Goal: Task Accomplishment & Management: Manage account settings

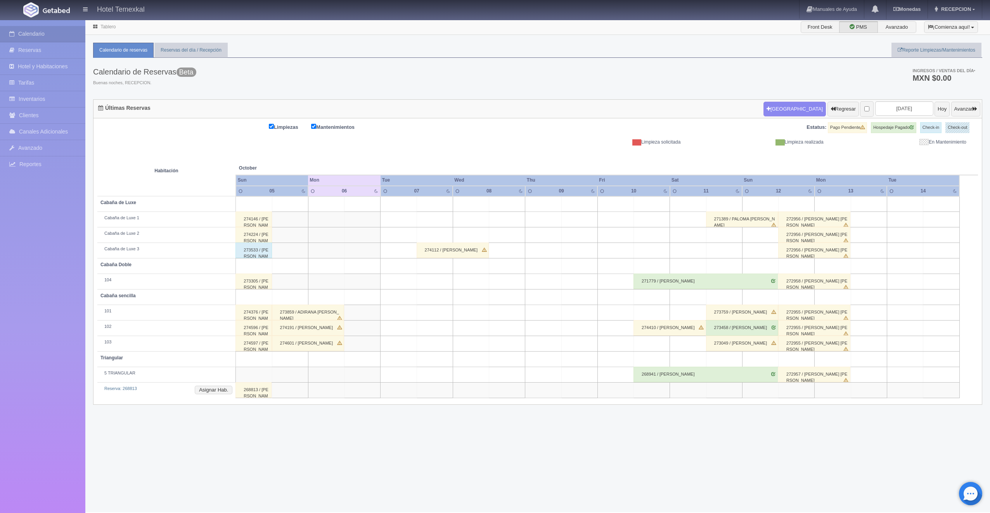
click at [261, 223] on div "274146 / LUIS OBED" at bounding box center [253, 219] width 36 height 16
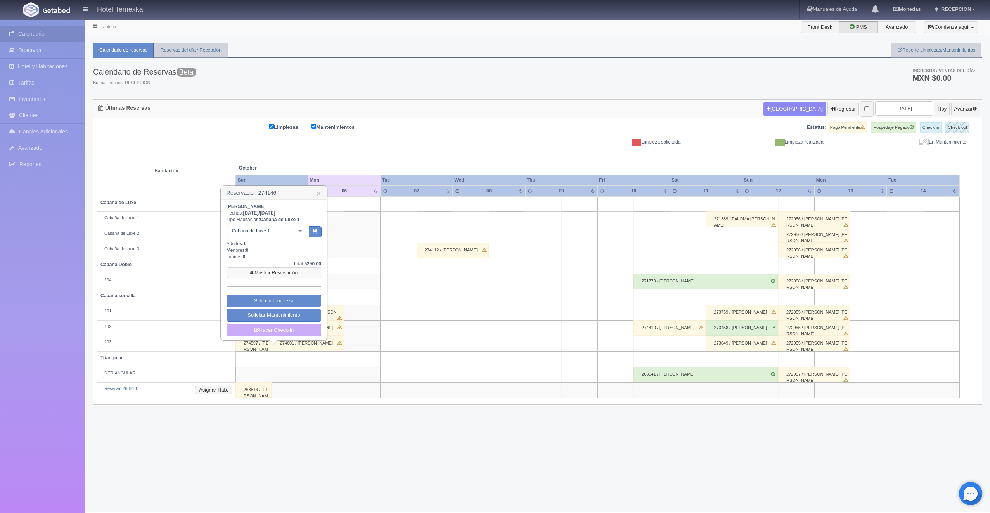
click at [261, 270] on link "Mostrar Reservación" at bounding box center [274, 272] width 95 height 11
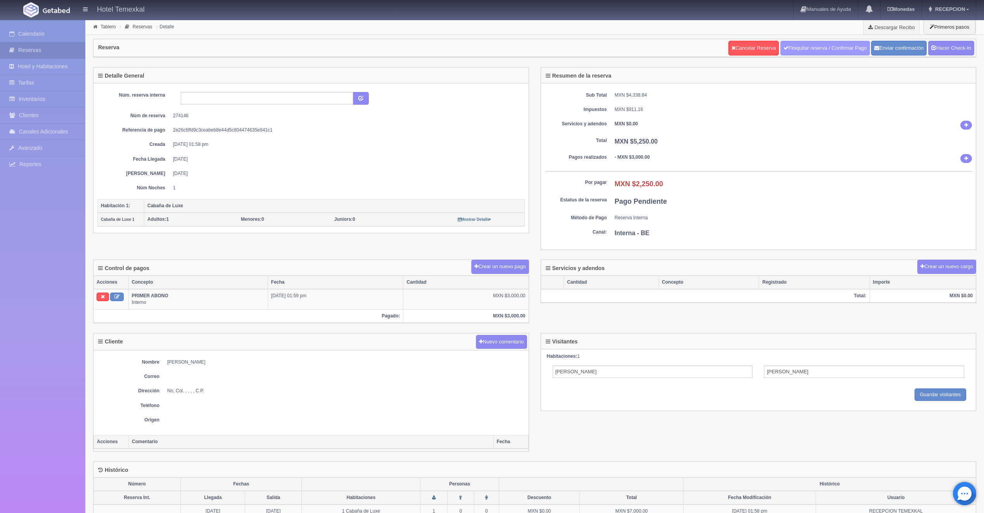
drag, startPoint x: 835, startPoint y: 39, endPoint x: 833, endPoint y: 43, distance: 5.0
click at [834, 39] on div "Cancelar Reserva Finiquitar reserva / Confirmar Pago Enviar confirmación Hacer …" at bounding box center [852, 47] width 250 height 19
click at [833, 44] on link "Finiquitar reserva / Confirmar Pago" at bounding box center [825, 48] width 90 height 15
click at [935, 49] on link "Hacer Check-In" at bounding box center [951, 48] width 46 height 15
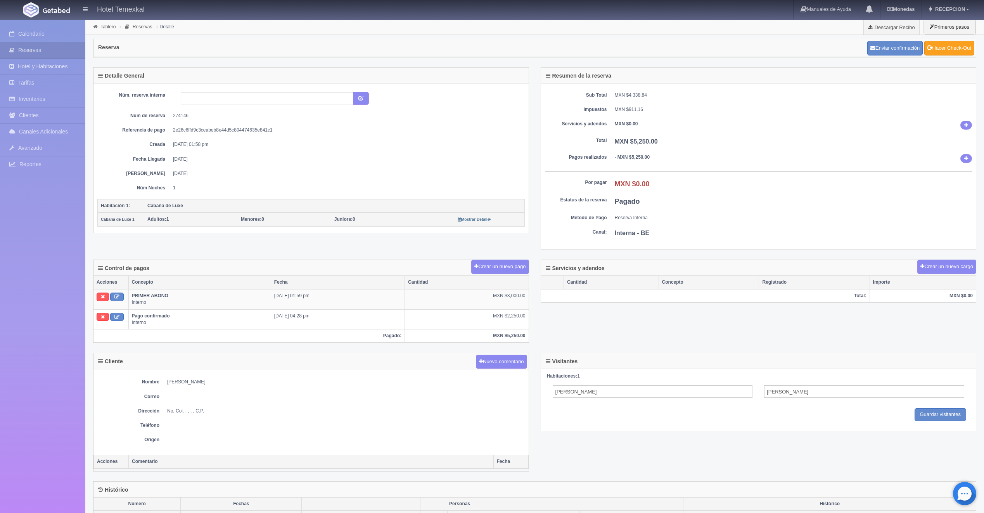
click at [939, 49] on link "Hacer Check-Out" at bounding box center [949, 48] width 50 height 15
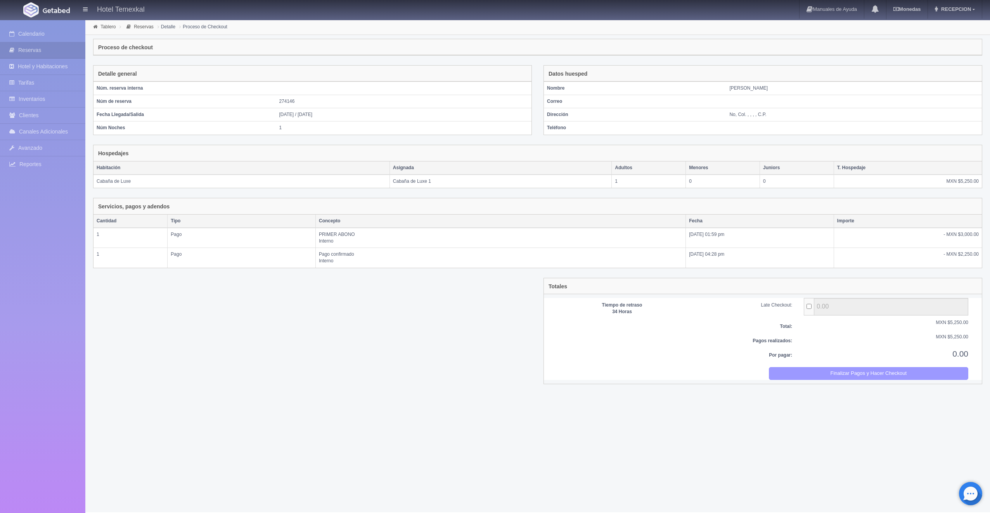
drag, startPoint x: 907, startPoint y: 372, endPoint x: 526, endPoint y: 36, distance: 508.7
click at [907, 372] on button "Finalizar Pagos y Hacer Checkout" at bounding box center [869, 373] width 200 height 13
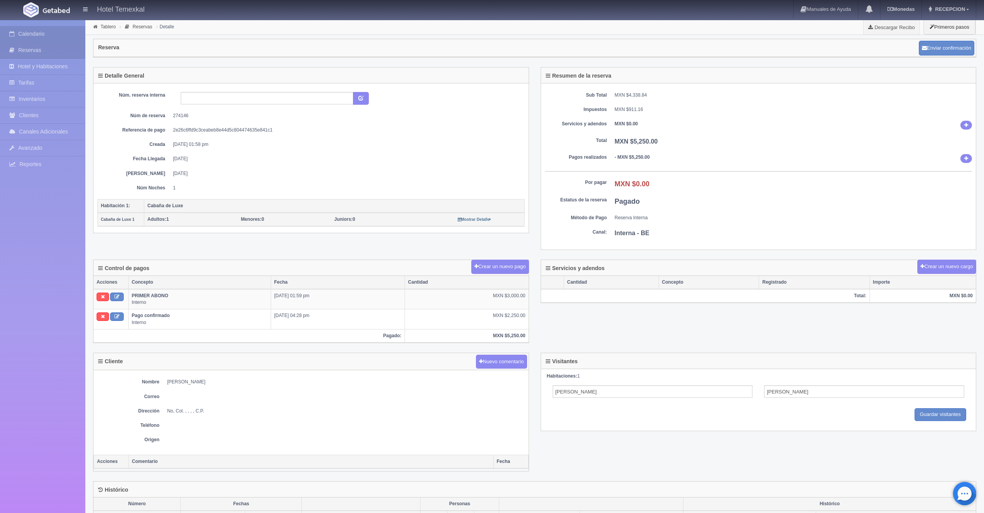
click at [33, 36] on link "Calendario" at bounding box center [42, 34] width 85 height 16
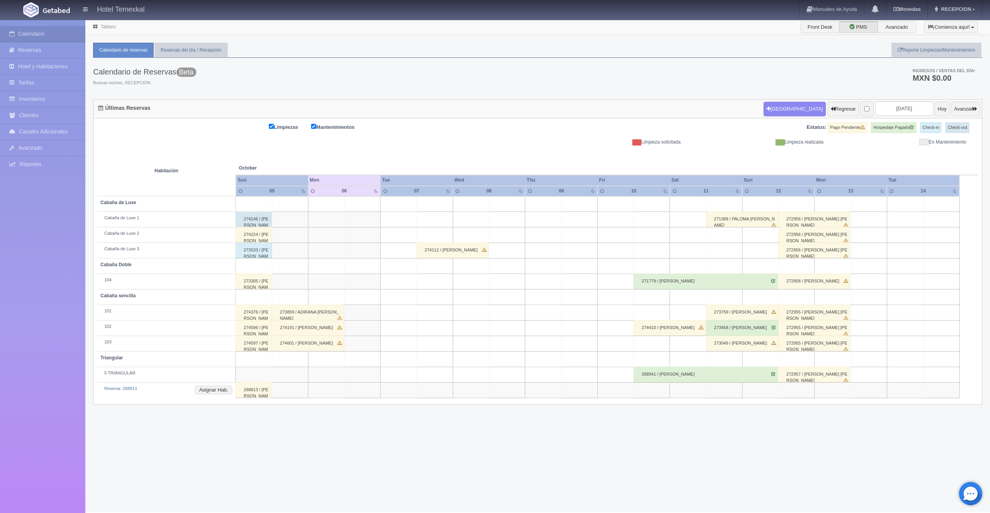
click at [247, 235] on div "274224 / SIRAK PERALTA" at bounding box center [253, 235] width 36 height 16
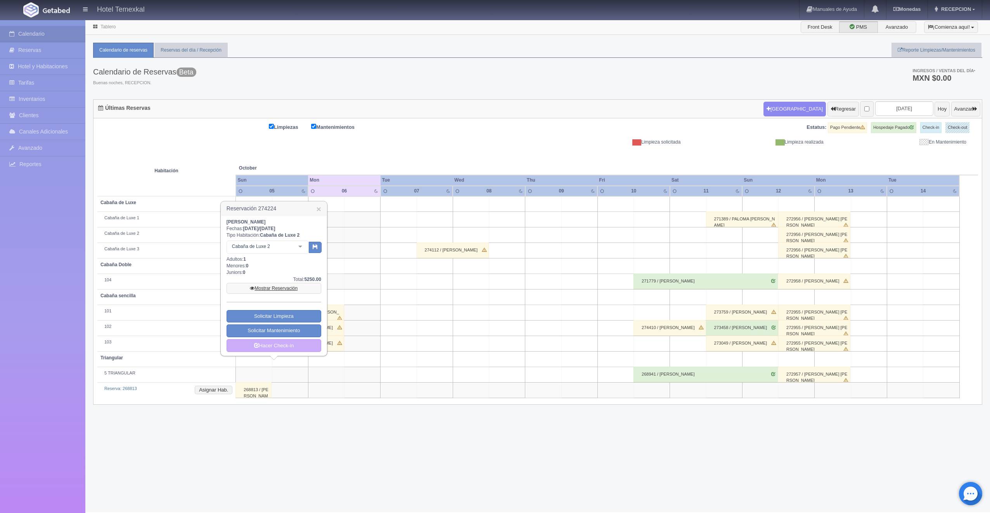
click at [276, 288] on link "Mostrar Reservación" at bounding box center [274, 288] width 95 height 11
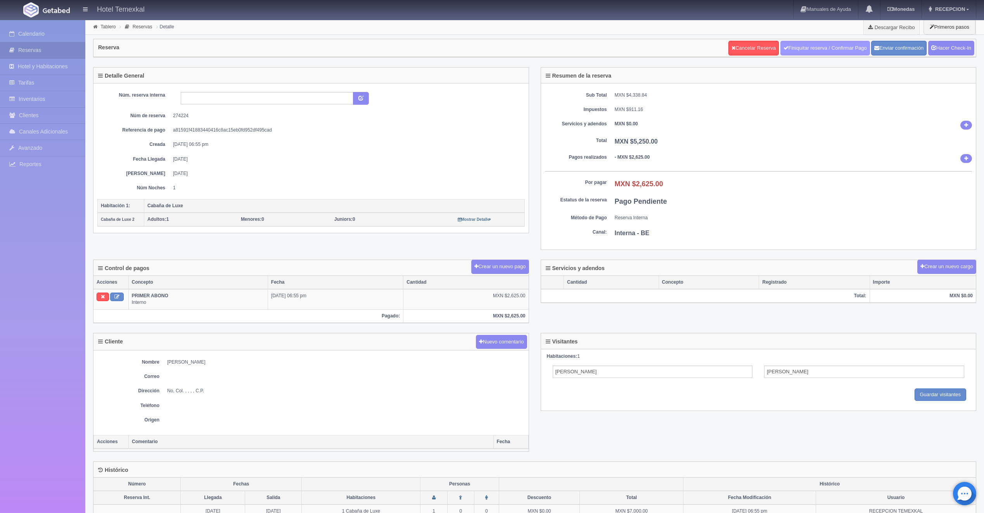
click at [833, 47] on link "Finiquitar reserva / Confirmar Pago" at bounding box center [825, 48] width 90 height 15
click at [933, 45] on icon at bounding box center [933, 47] width 5 height 5
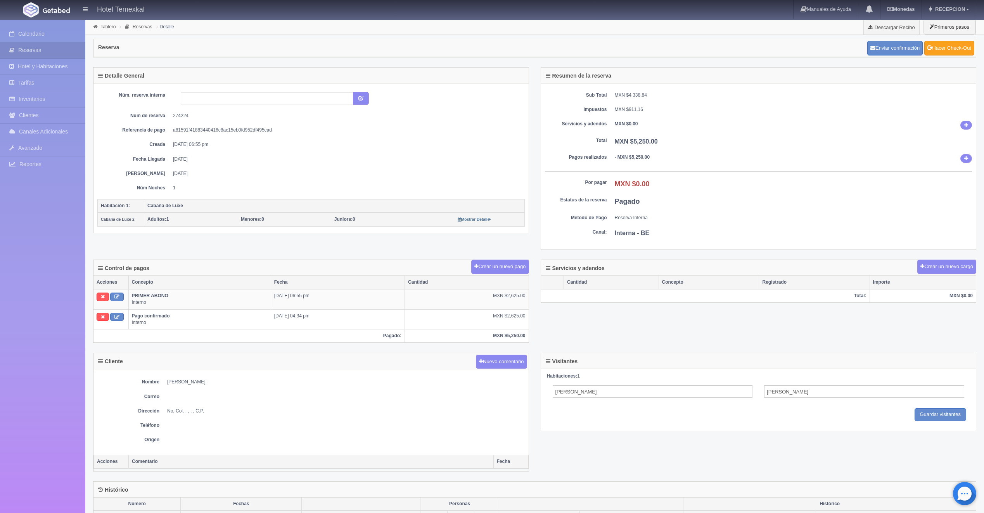
click at [970, 41] on link "Hacer Check-Out" at bounding box center [949, 48] width 50 height 15
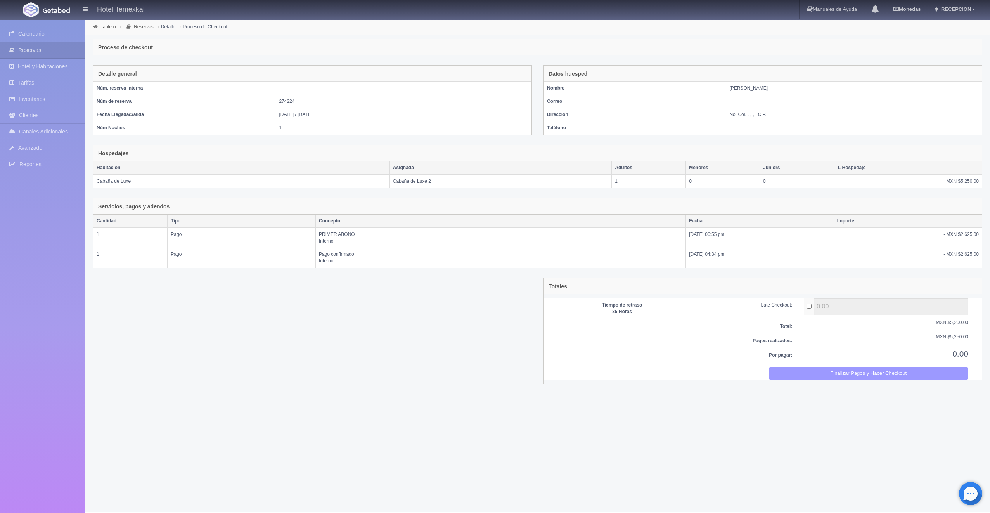
click at [914, 374] on button "Finalizar Pagos y Hacer Checkout" at bounding box center [869, 373] width 200 height 13
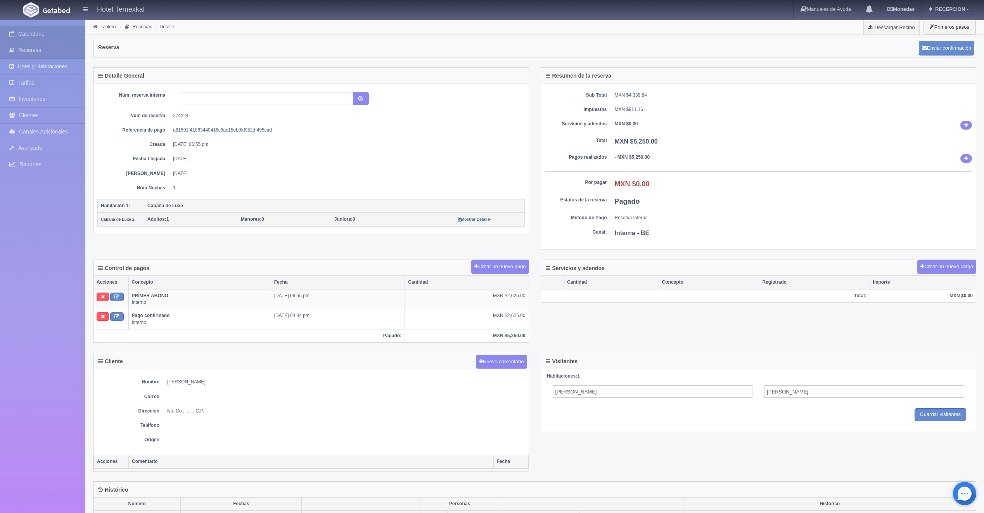
click at [23, 32] on link "Calendario" at bounding box center [42, 34] width 85 height 16
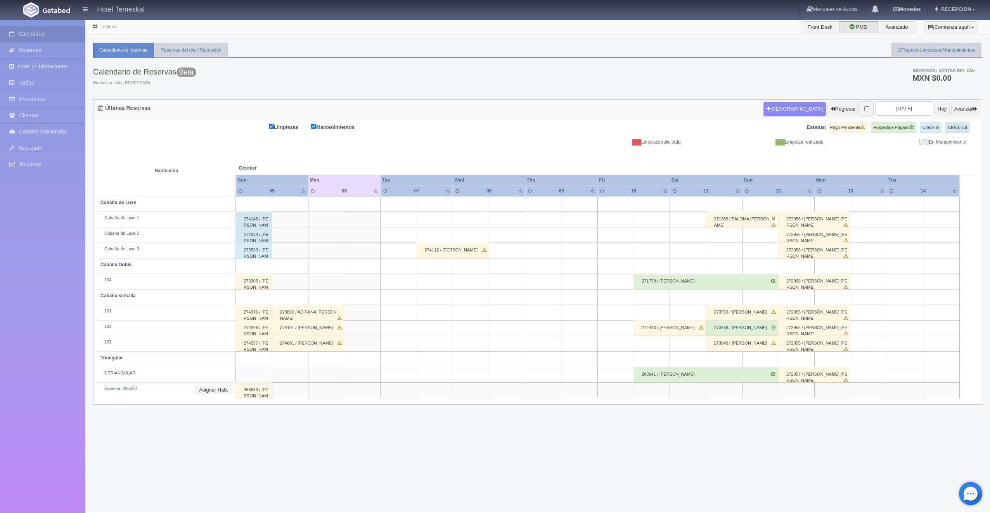
click at [254, 251] on div "273533 / ILSE MENDOZA" at bounding box center [253, 250] width 36 height 16
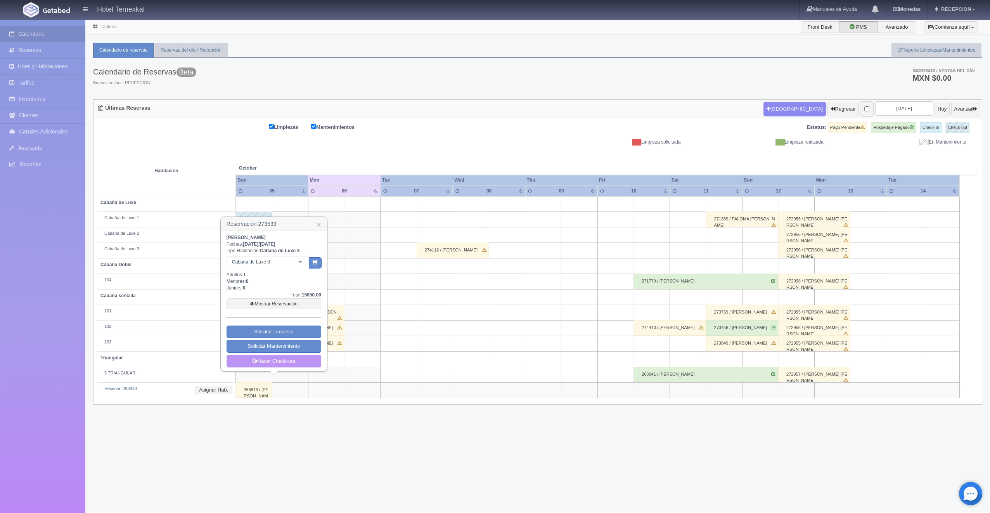
click at [283, 358] on link "Hacer Check-out" at bounding box center [274, 361] width 95 height 13
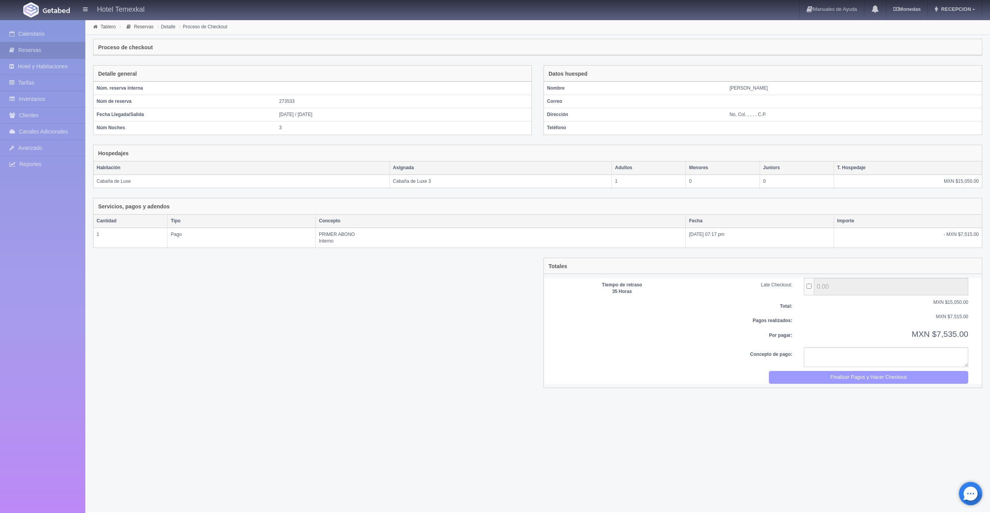
click at [780, 380] on button "Finalizar Pagos y Hacer Checkout" at bounding box center [869, 377] width 200 height 13
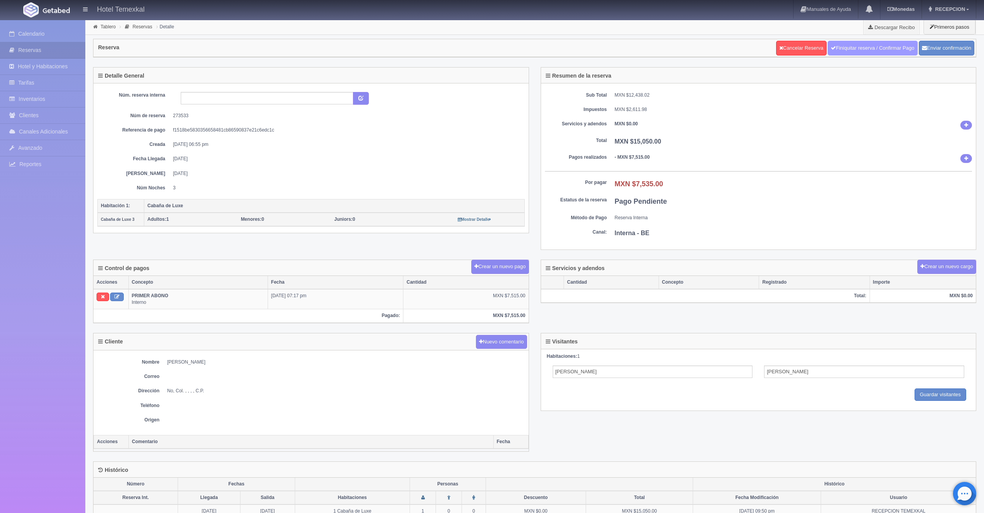
click at [831, 45] on icon at bounding box center [833, 47] width 5 height 5
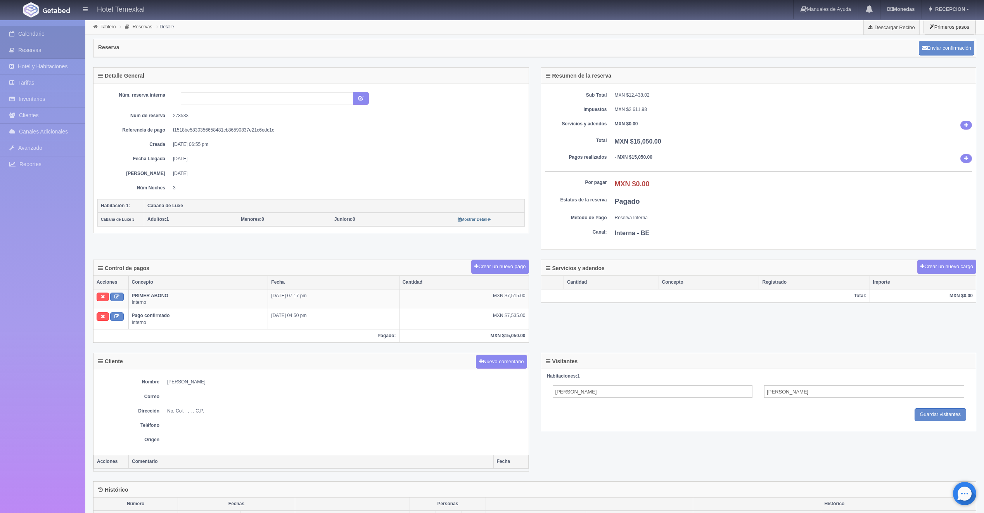
click at [60, 36] on link "Calendario" at bounding box center [42, 34] width 85 height 16
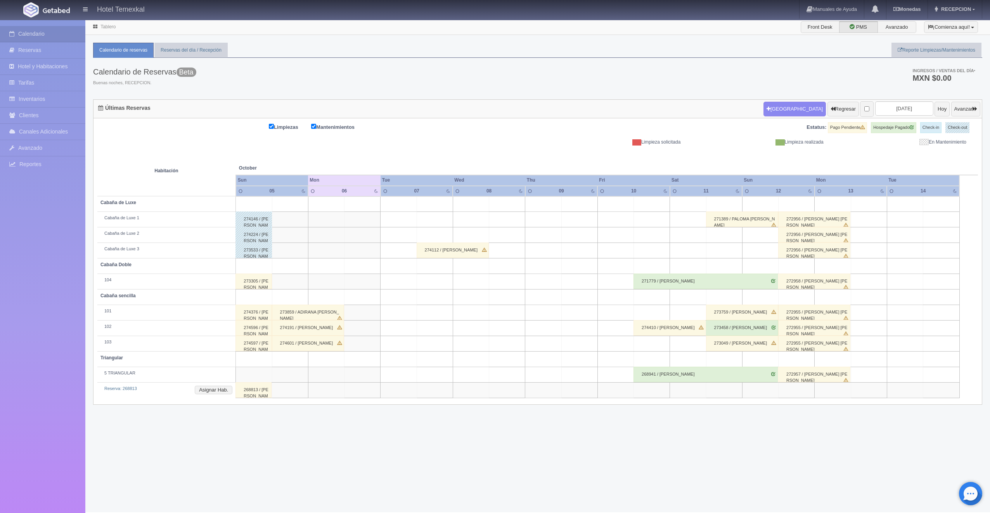
click at [249, 282] on div "273305 / LORENA HERRERA" at bounding box center [253, 281] width 36 height 16
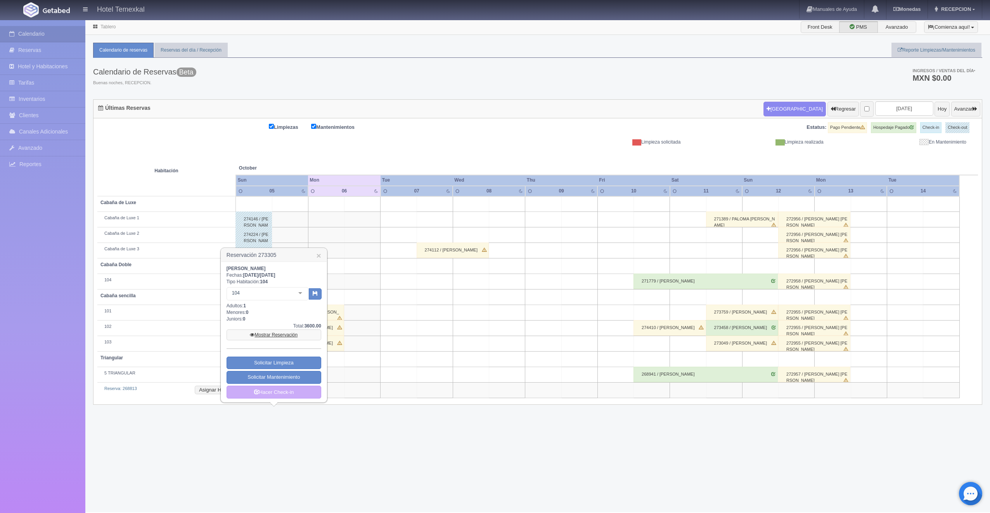
click at [264, 331] on link "Mostrar Reservación" at bounding box center [274, 334] width 95 height 11
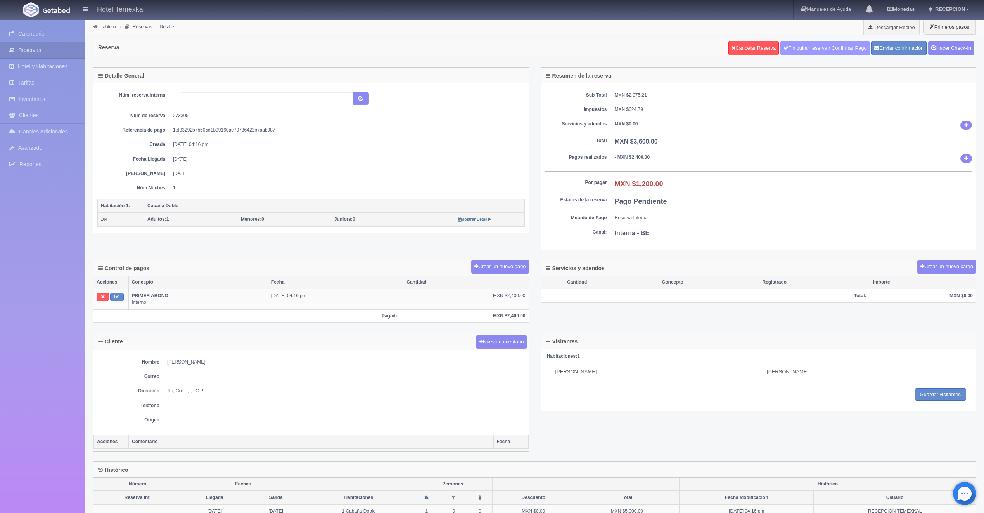
click at [815, 45] on link "Finiquitar reserva / Confirmar Pago" at bounding box center [825, 48] width 90 height 15
click at [951, 50] on link "Hacer Check-In" at bounding box center [951, 48] width 46 height 15
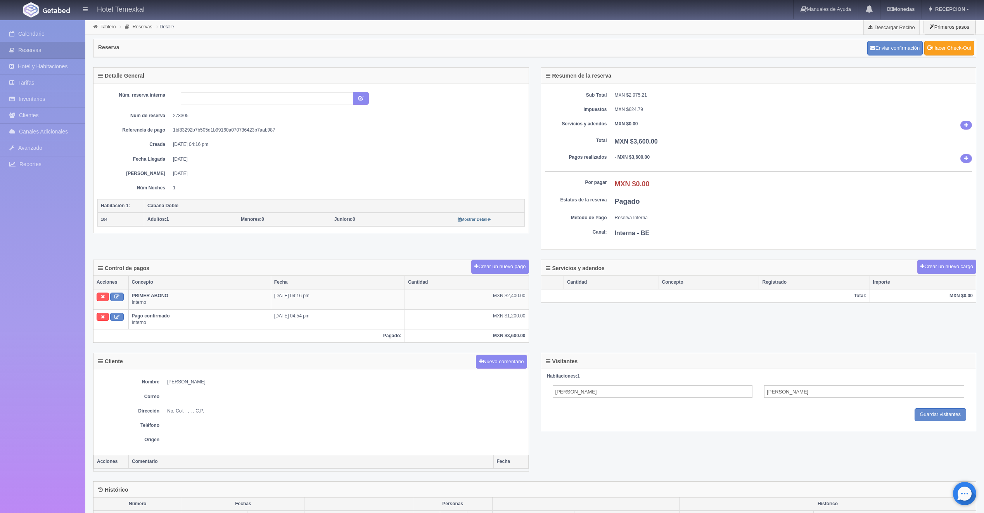
click at [946, 46] on link "Hacer Check-Out" at bounding box center [949, 48] width 50 height 15
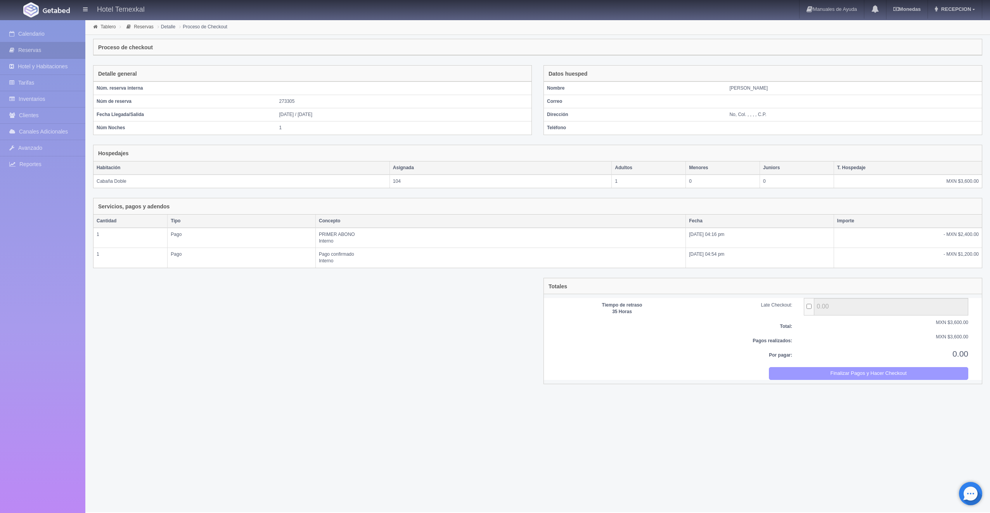
click at [913, 372] on button "Finalizar Pagos y Hacer Checkout" at bounding box center [869, 373] width 200 height 13
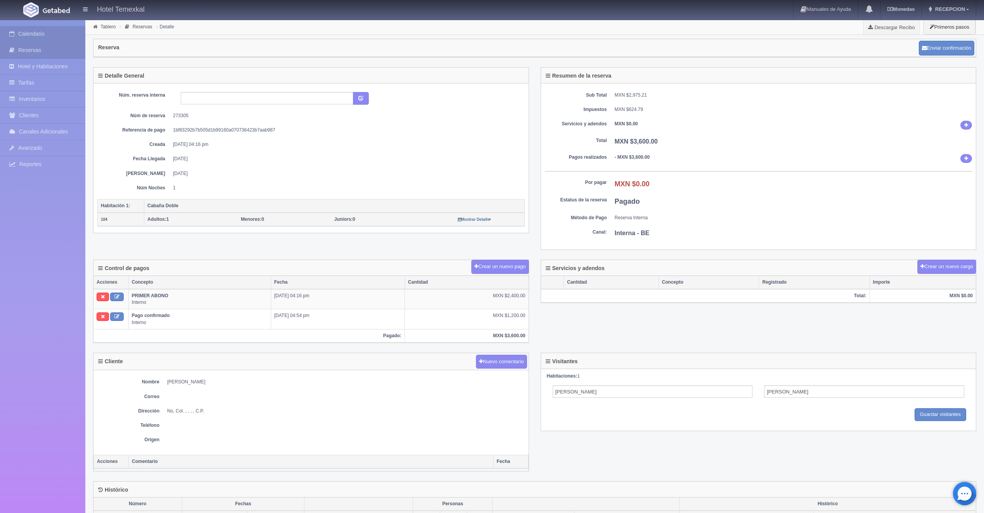
click at [36, 38] on link "Calendario" at bounding box center [42, 34] width 85 height 16
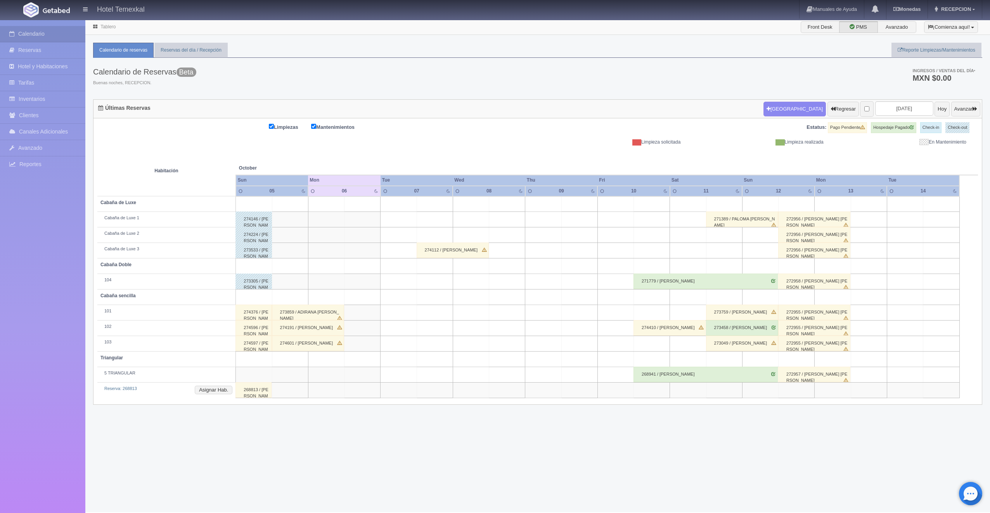
click at [247, 310] on div "274376 / ERNESTO ZEPEDA" at bounding box center [253, 312] width 36 height 16
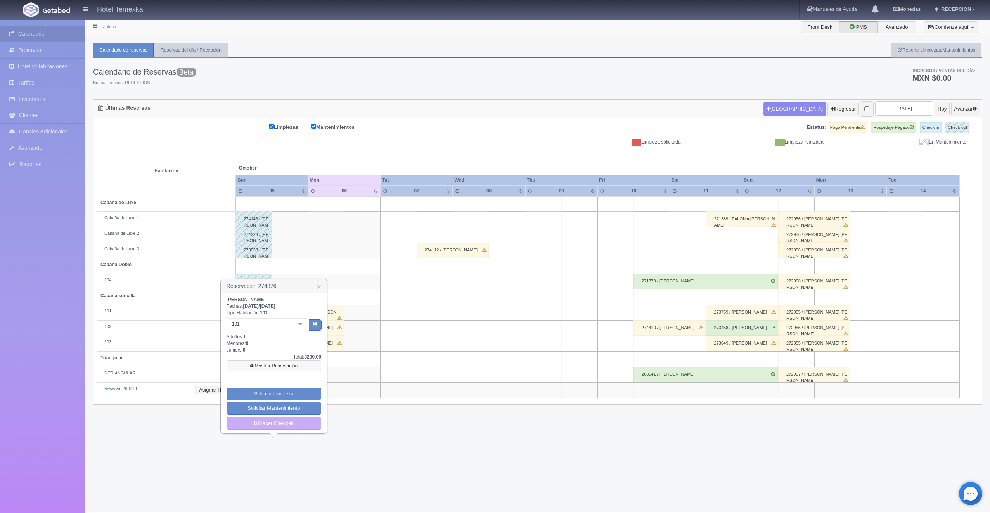
click at [266, 365] on link "Mostrar Reservación" at bounding box center [274, 365] width 95 height 11
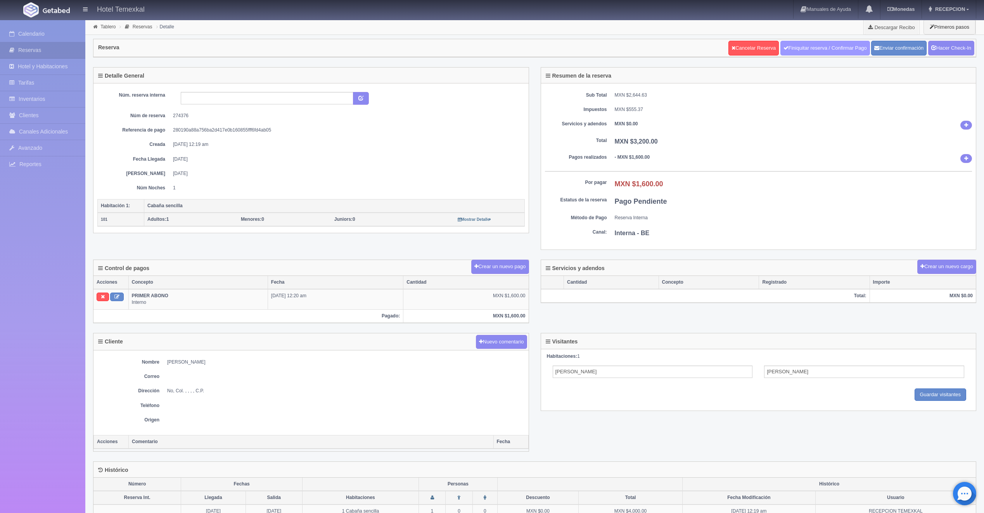
click at [803, 41] on link "Finiquitar reserva / Confirmar Pago" at bounding box center [825, 48] width 90 height 15
click at [963, 51] on link "Hacer Check-In" at bounding box center [951, 48] width 46 height 15
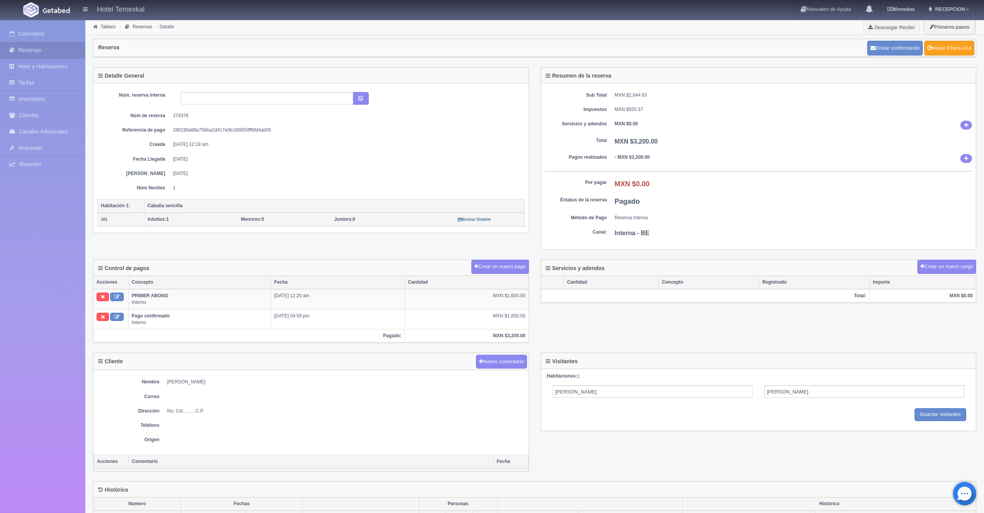
click at [946, 49] on link "Hacer Check-Out" at bounding box center [949, 48] width 50 height 15
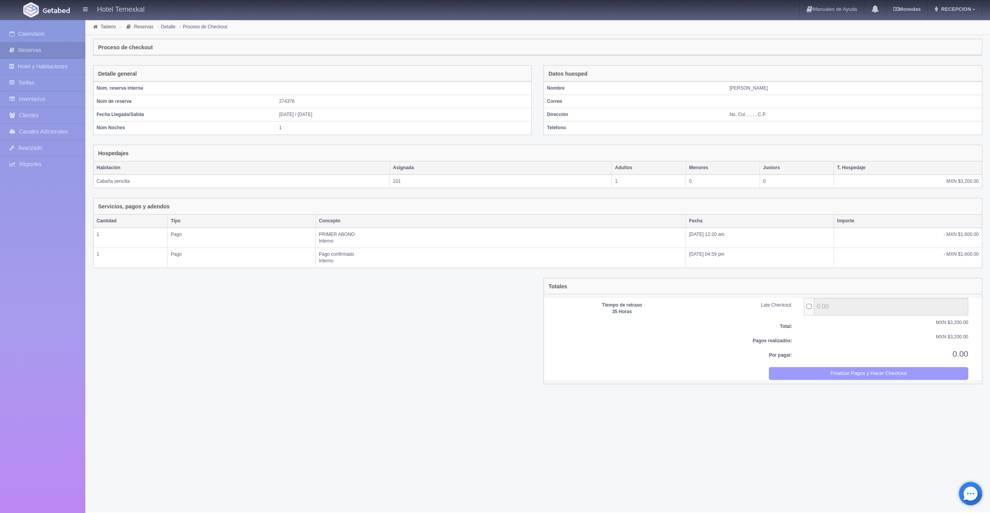
click at [801, 378] on button "Finalizar Pagos y Hacer Checkout" at bounding box center [869, 373] width 200 height 13
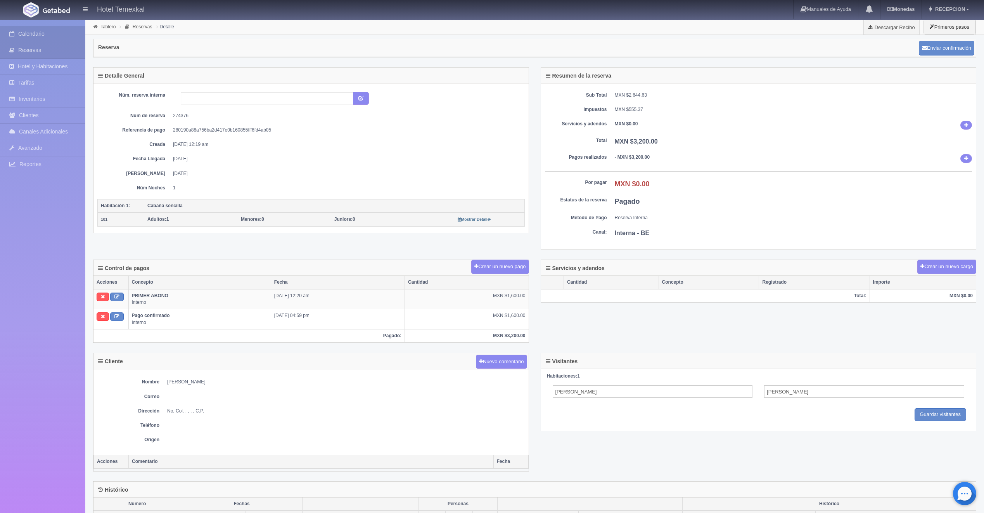
click at [22, 35] on link "Calendario" at bounding box center [42, 34] width 85 height 16
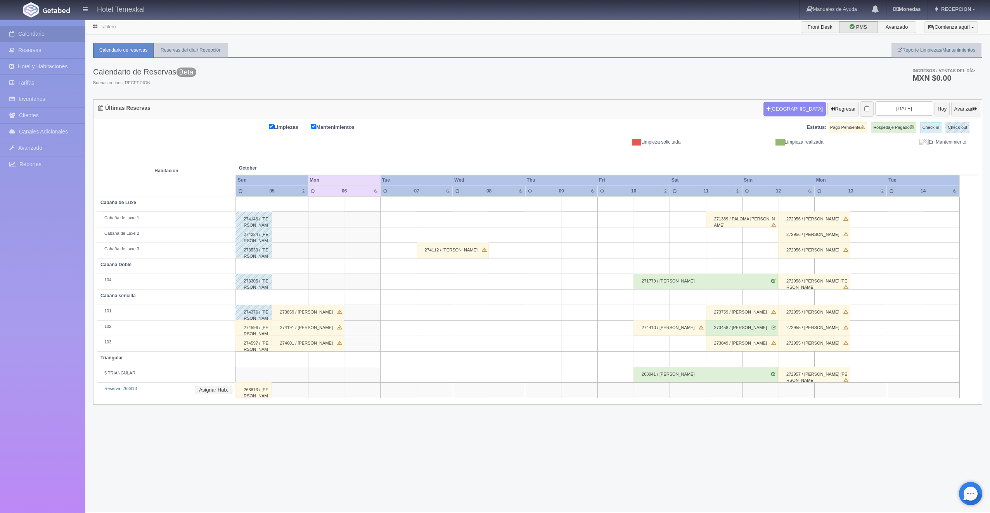
click at [247, 326] on div "274596 / ISAI PEREZ" at bounding box center [253, 328] width 36 height 16
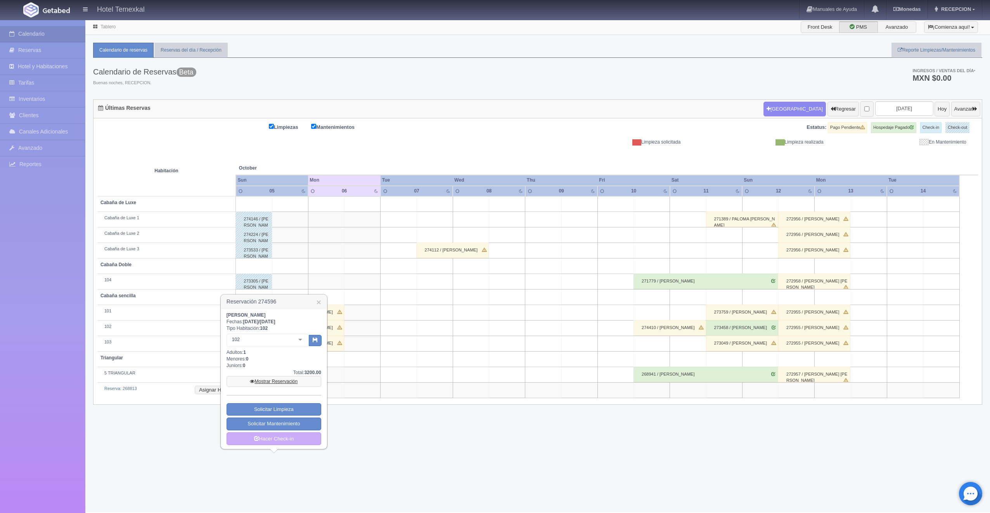
click at [278, 383] on link "Mostrar Reservación" at bounding box center [274, 381] width 95 height 11
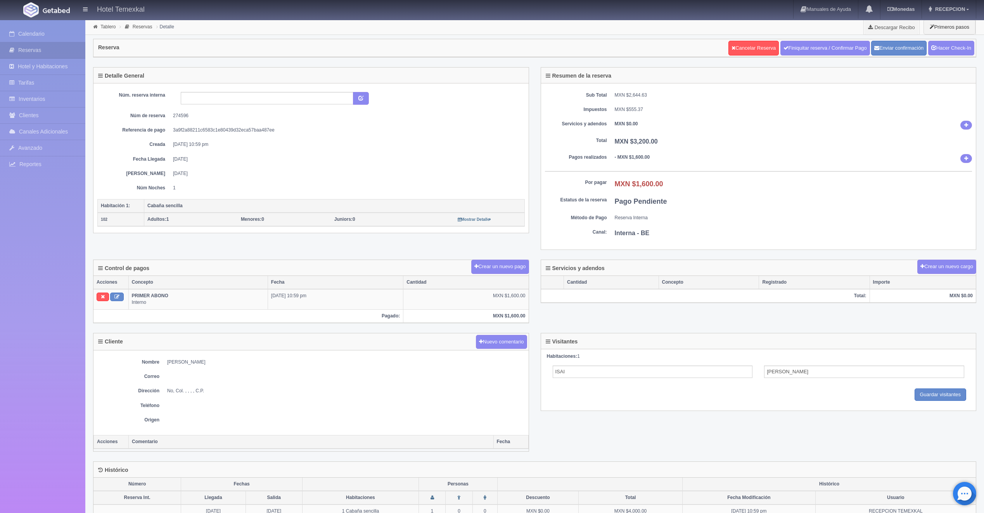
click at [780, 52] on link "Finiquitar reserva / Confirmar Pago" at bounding box center [825, 48] width 90 height 15
click at [936, 49] on link "Hacer Check-In" at bounding box center [951, 48] width 46 height 15
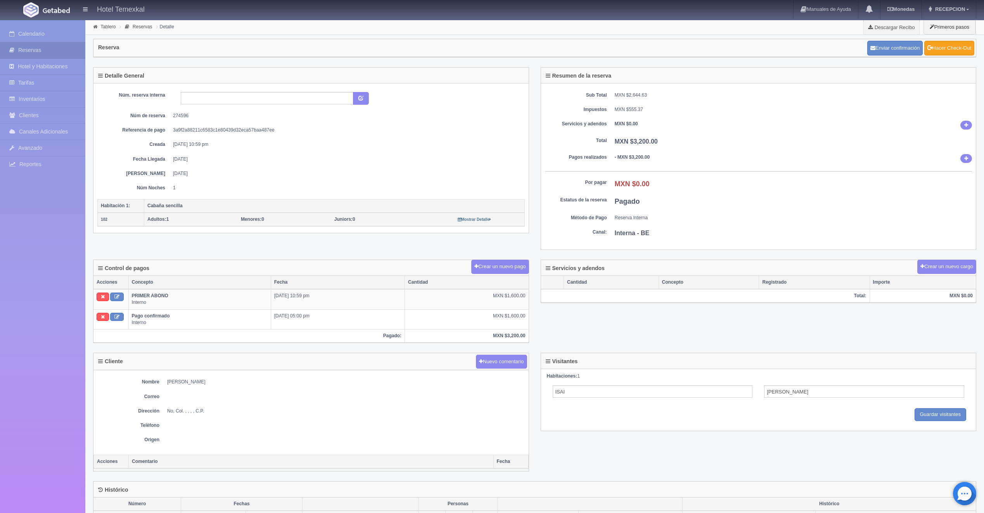
click at [956, 46] on link "Hacer Check-Out" at bounding box center [949, 48] width 50 height 15
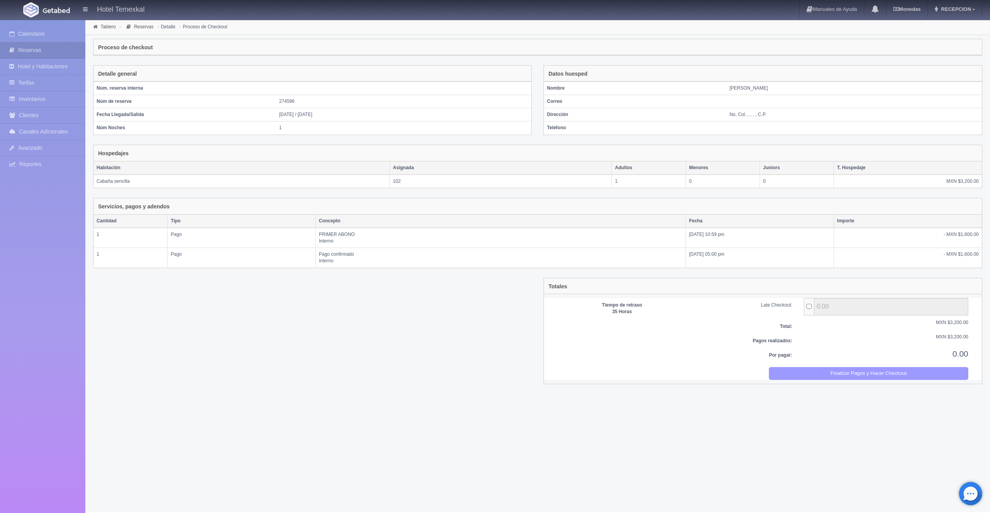
click at [773, 370] on button "Finalizar Pagos y Hacer Checkout" at bounding box center [869, 373] width 200 height 13
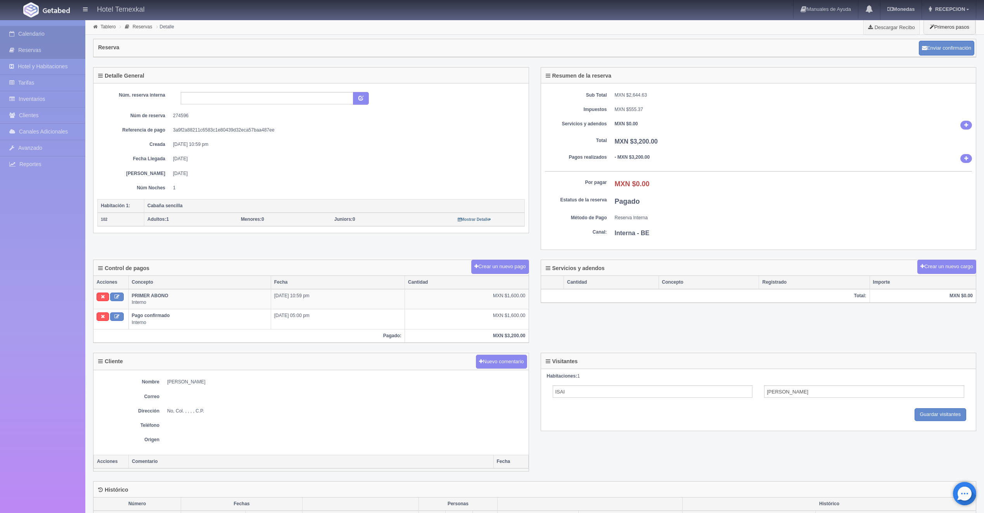
click at [51, 36] on link "Calendario" at bounding box center [42, 34] width 85 height 16
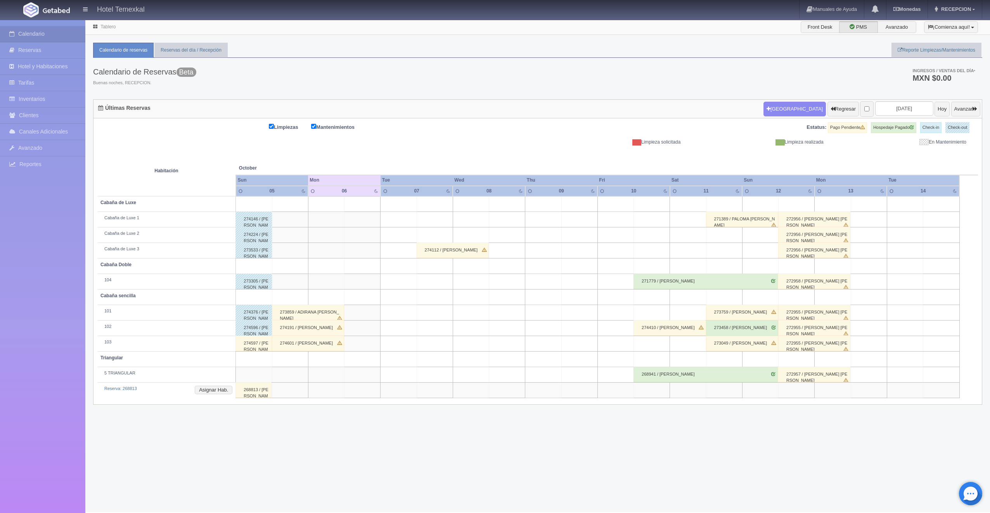
click at [257, 346] on div "274597 / [PERSON_NAME]" at bounding box center [253, 344] width 36 height 16
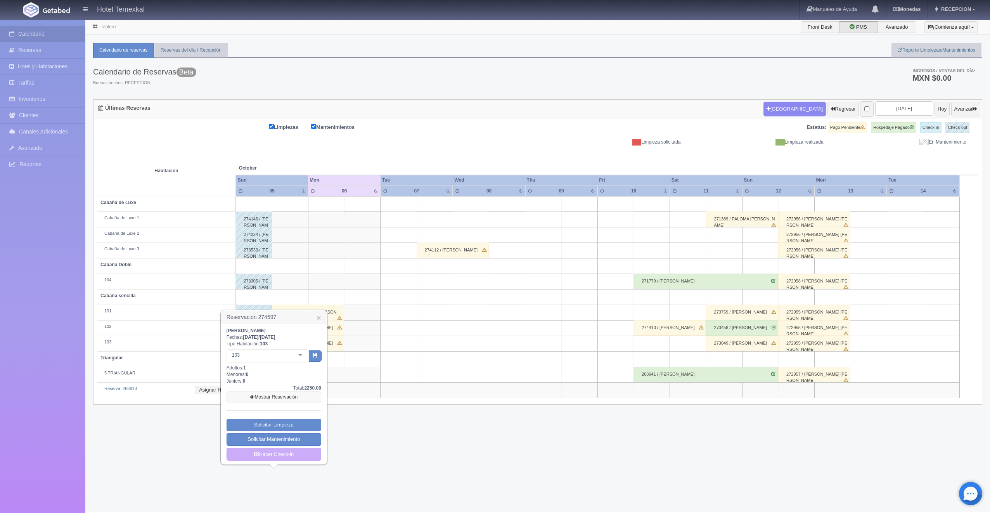
click at [275, 394] on link "Mostrar Reservación" at bounding box center [274, 396] width 95 height 11
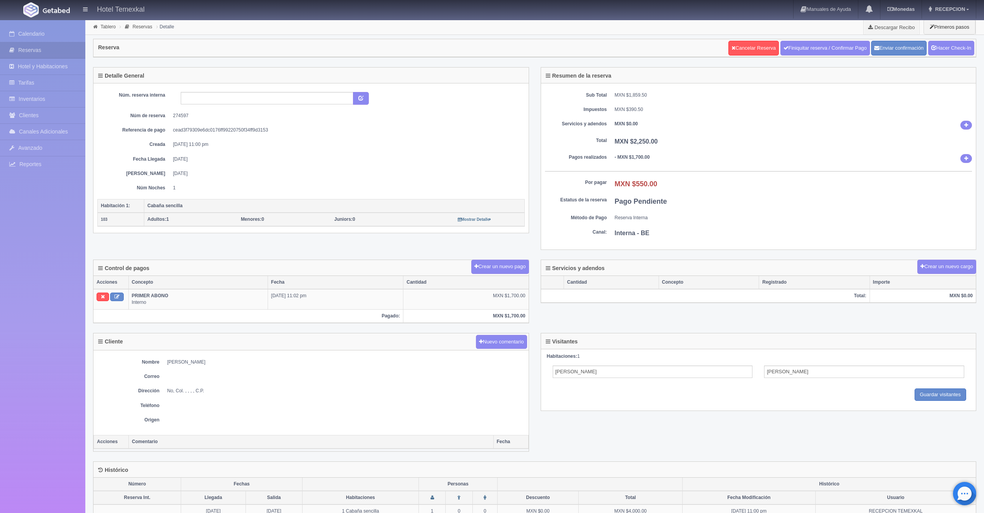
click at [843, 48] on link "Finiquitar reserva / Confirmar Pago" at bounding box center [825, 48] width 90 height 15
click at [939, 52] on link "Hacer Check-In" at bounding box center [951, 48] width 46 height 15
click at [830, 44] on link "Finiquitar reserva / Confirmar Pago" at bounding box center [825, 48] width 90 height 15
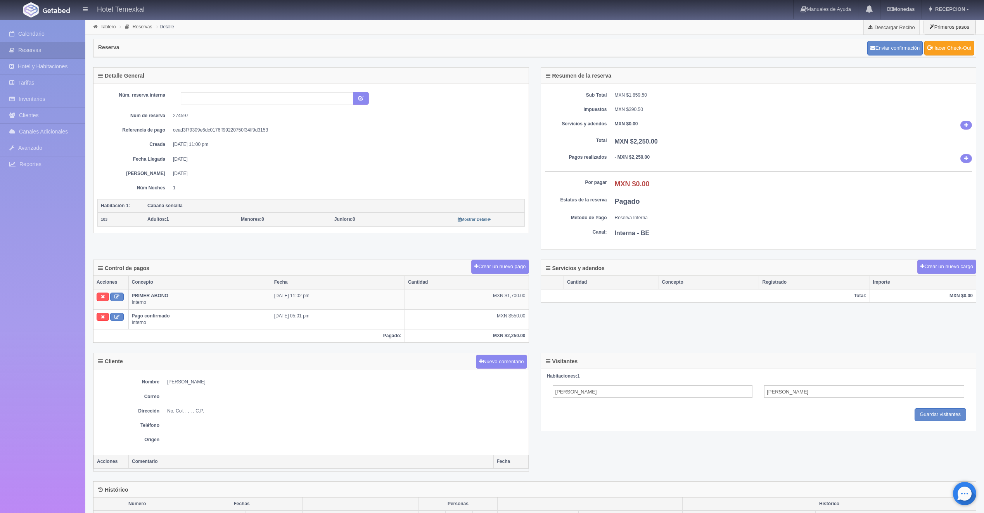
click at [962, 47] on link "Hacer Check-Out" at bounding box center [949, 48] width 50 height 15
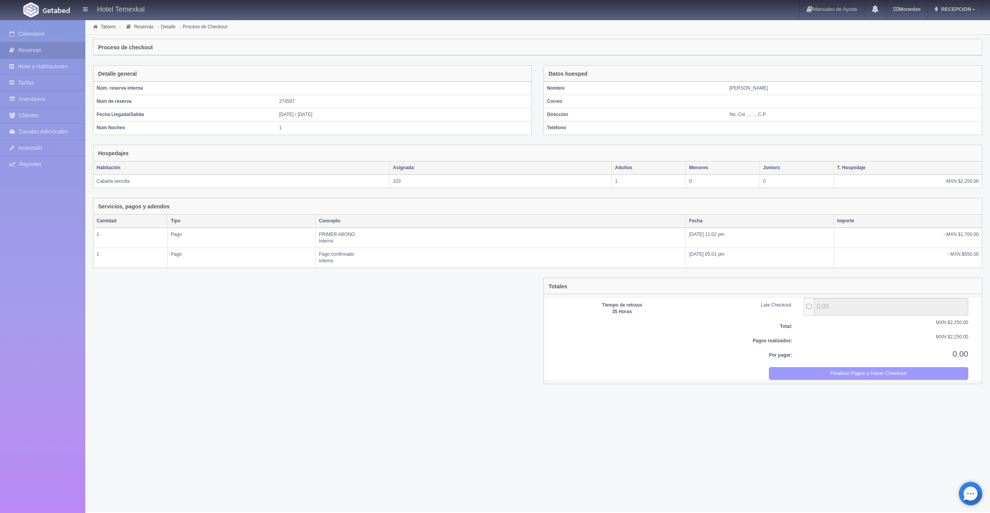
click at [886, 370] on button "Finalizar Pagos y Hacer Checkout" at bounding box center [869, 373] width 200 height 13
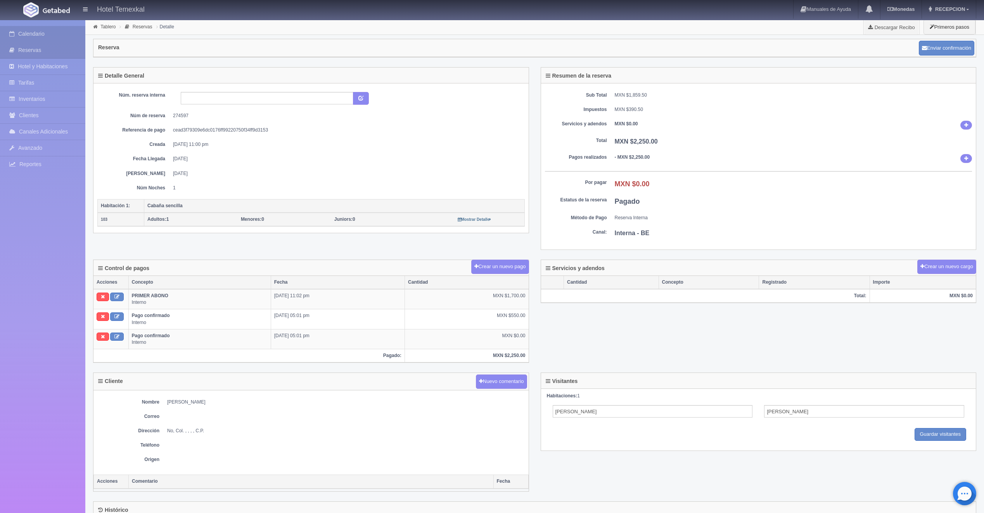
click at [32, 35] on link "Calendario" at bounding box center [42, 34] width 85 height 16
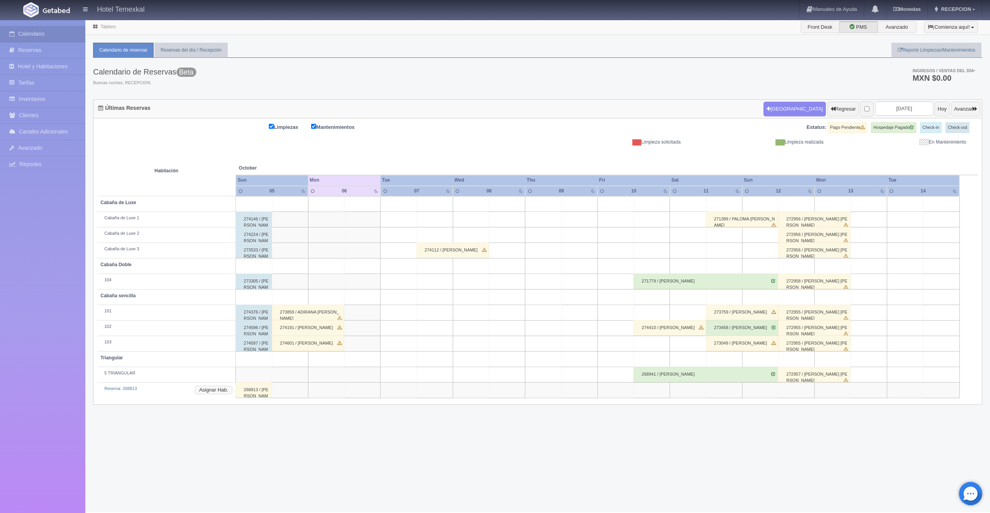
click at [230, 390] on button "Asignar Hab." at bounding box center [214, 390] width 38 height 9
click at [234, 401] on div "Triangular - Sin asignar" at bounding box center [227, 405] width 82 height 13
click at [237, 408] on input "text" at bounding box center [224, 407] width 69 height 12
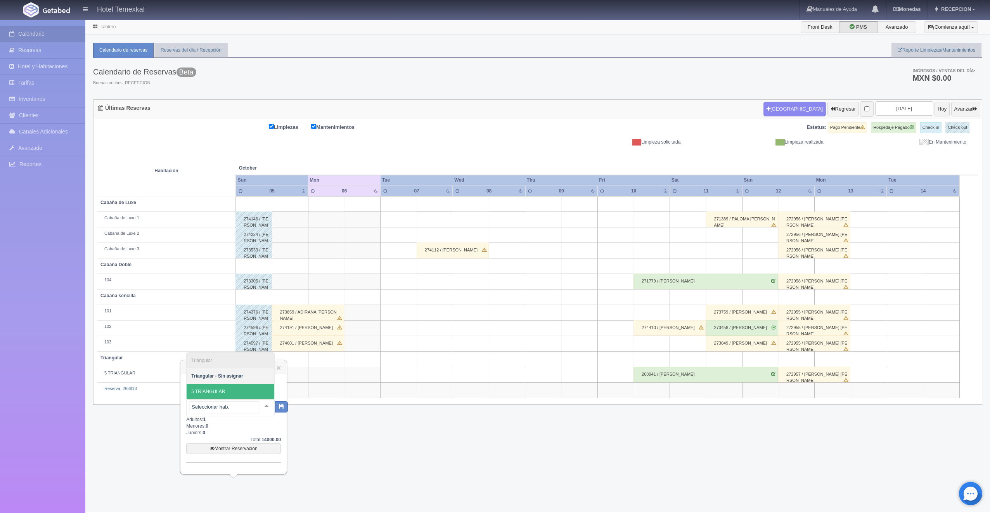
click at [221, 389] on span "5 TRIANGULAR" at bounding box center [208, 391] width 34 height 5
click at [275, 407] on icon "button" at bounding box center [274, 405] width 5 height 5
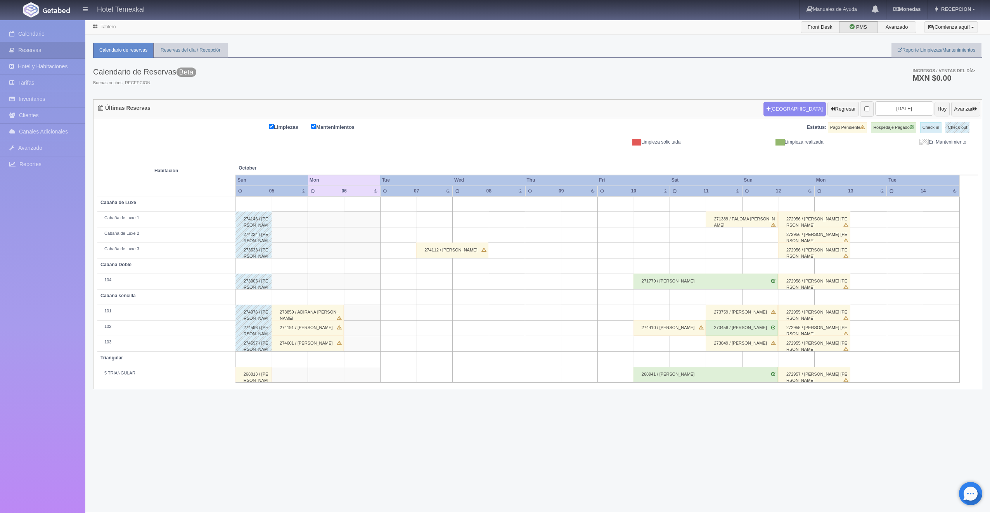
click at [257, 373] on div "268813 / [PERSON_NAME] [PERSON_NAME]" at bounding box center [253, 375] width 36 height 16
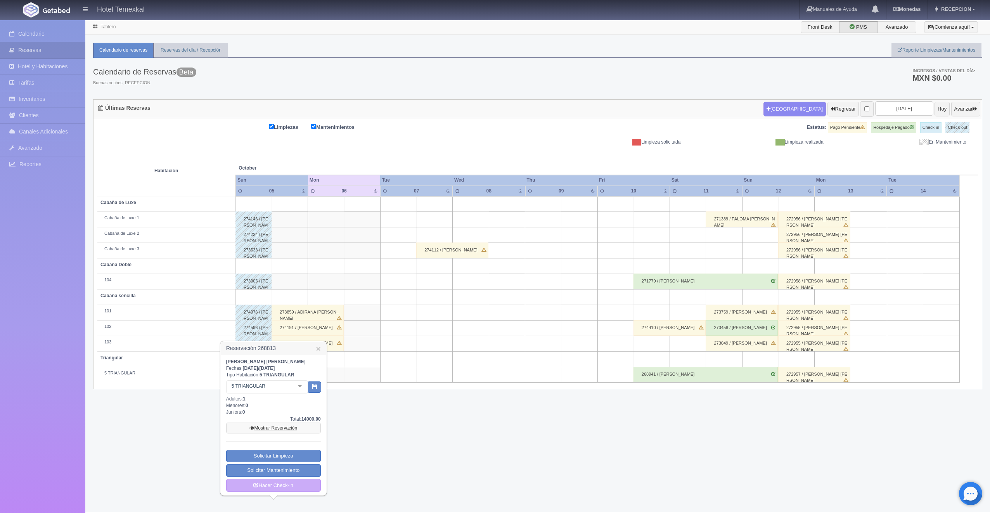
click at [273, 424] on link "Mostrar Reservación" at bounding box center [273, 427] width 95 height 11
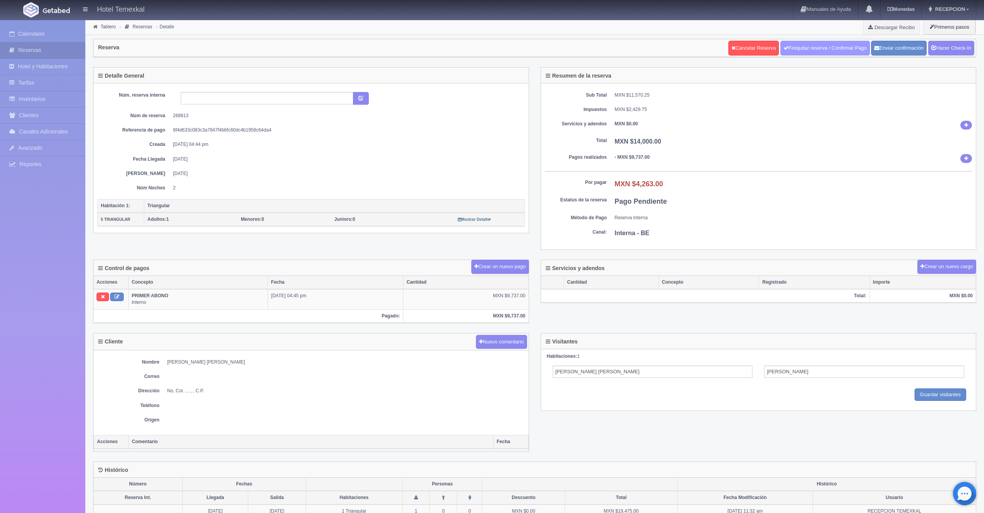
click at [804, 50] on link "Finiquitar reserva / Confirmar Pago" at bounding box center [825, 48] width 90 height 15
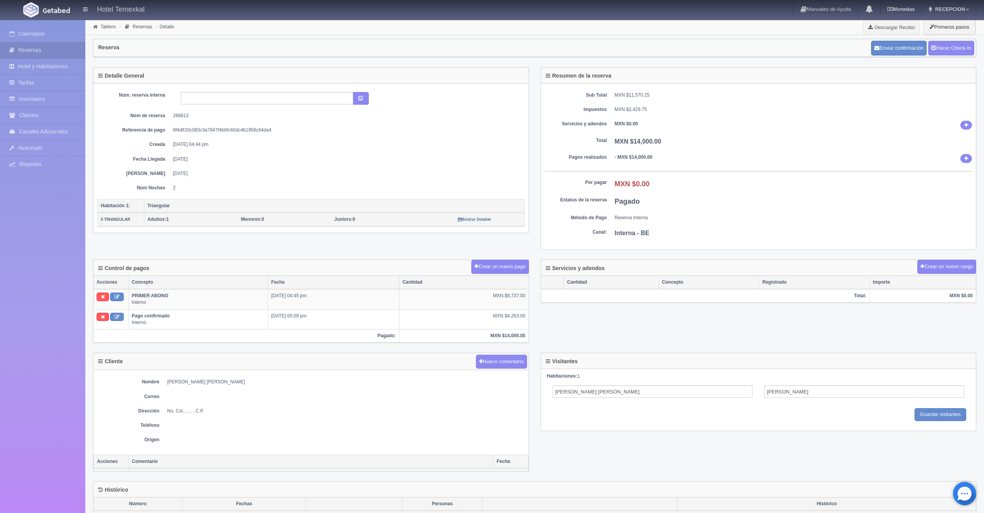
click at [956, 40] on div "Enviar confirmación Hacer Check-In" at bounding box center [922, 47] width 107 height 19
click at [953, 45] on link "Hacer Check-In" at bounding box center [951, 48] width 46 height 15
click at [930, 53] on link "Hacer Check-Out" at bounding box center [949, 48] width 50 height 15
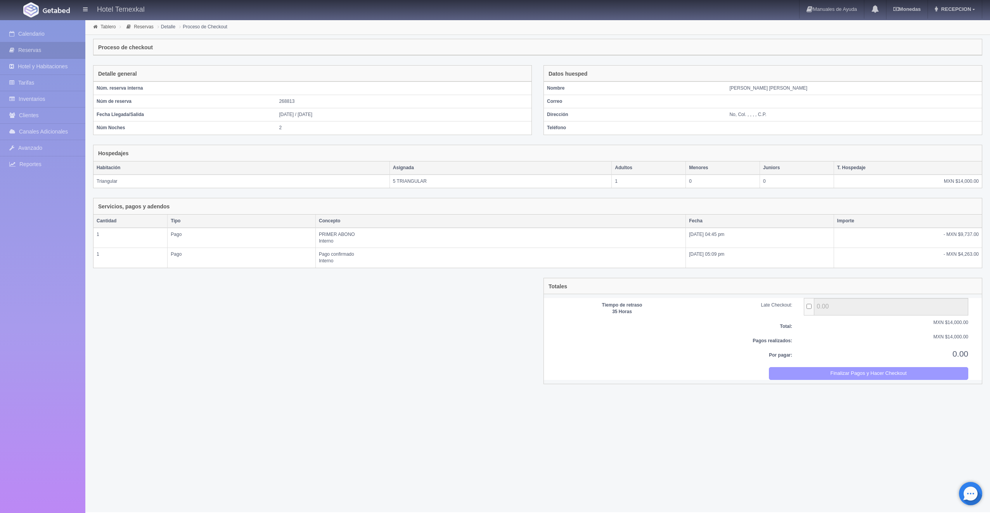
click at [906, 374] on button "Finalizar Pagos y Hacer Checkout" at bounding box center [869, 373] width 200 height 13
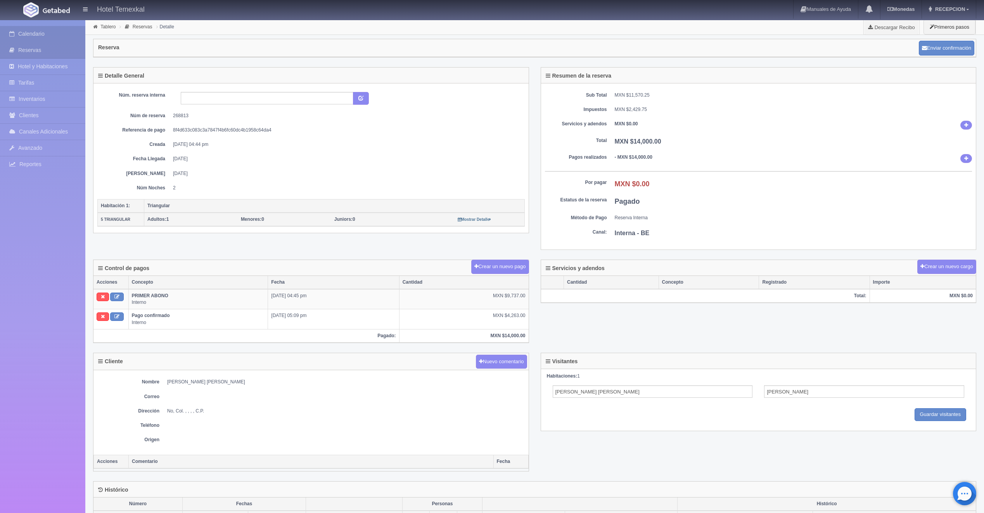
click at [9, 31] on link "Calendario" at bounding box center [42, 34] width 85 height 16
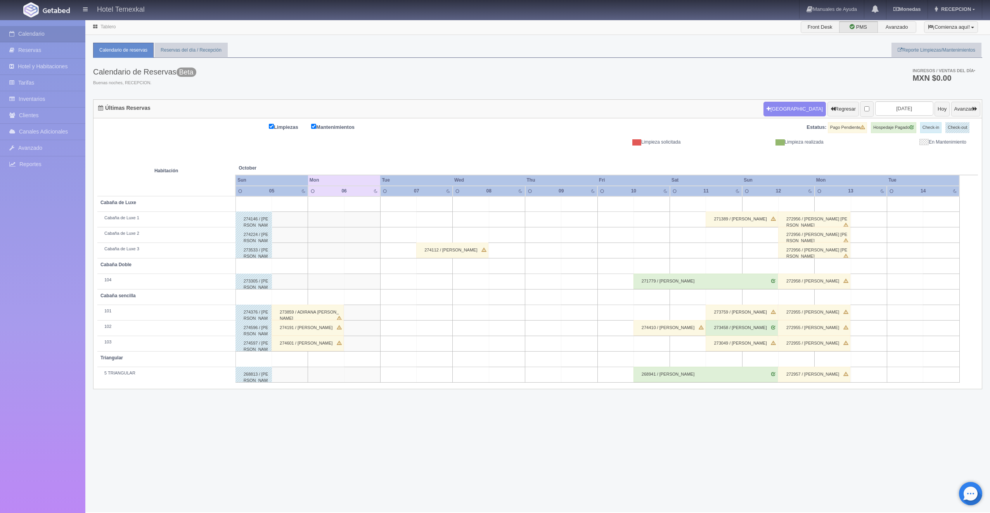
click at [308, 313] on div "273859 / ADIRANA SARAHI JIMENEZ" at bounding box center [308, 312] width 72 height 16
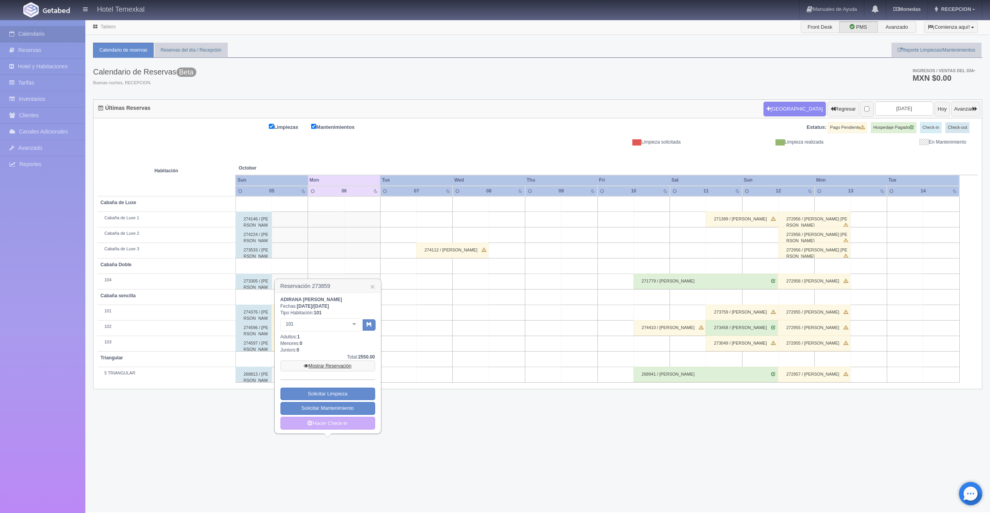
click at [310, 369] on link "Mostrar Reservación" at bounding box center [327, 365] width 95 height 11
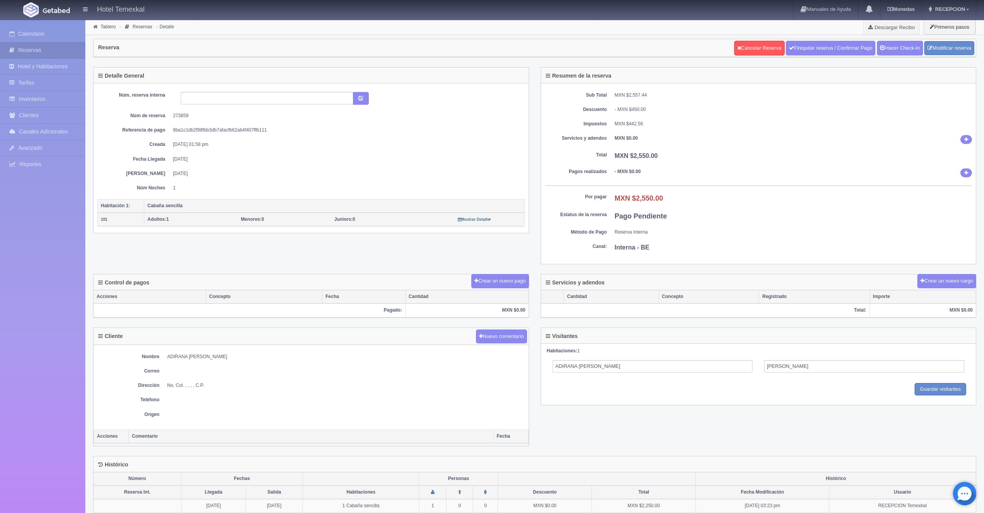
click at [836, 38] on div "Cancelar Reserva Finiquitar reserva / Confirmar Pago Hacer Check-In Modificar r…" at bounding box center [854, 47] width 244 height 19
click at [831, 45] on link "Finiquitar reserva / Confirmar Pago" at bounding box center [831, 48] width 90 height 15
click at [890, 48] on link "Hacer Check-In" at bounding box center [900, 48] width 46 height 15
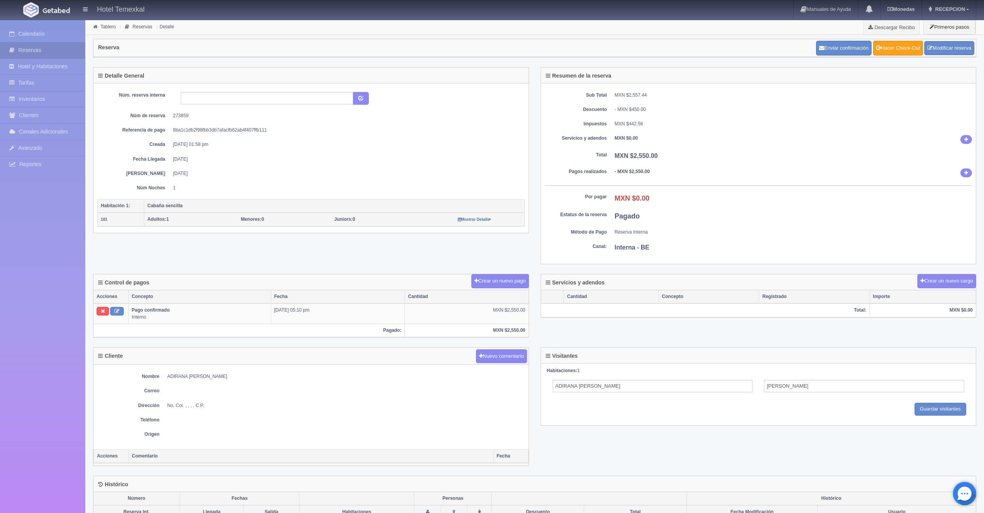
click at [889, 45] on link "Hacer Check-Out" at bounding box center [898, 48] width 50 height 15
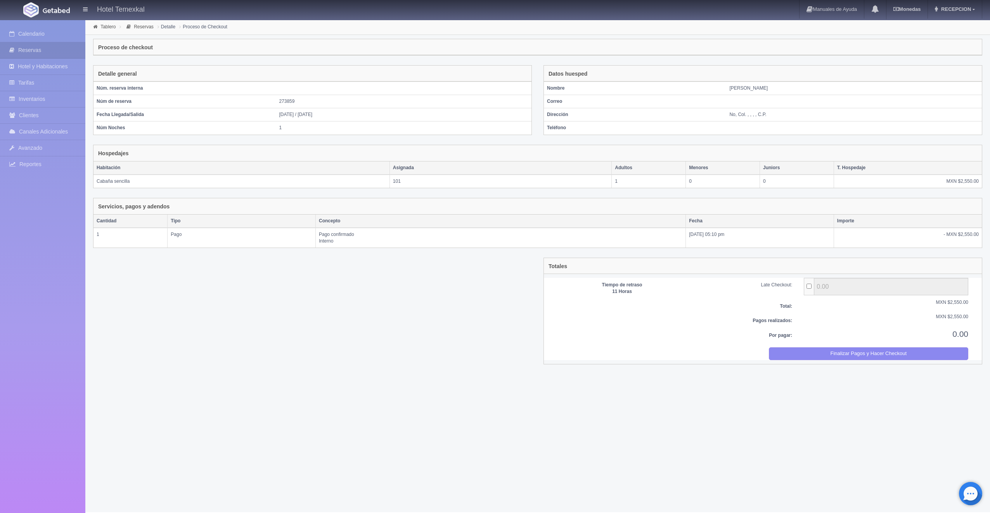
click at [856, 360] on div "Totales Tiempo de retraso 11 Horas Late Checkout: 0.00 Total: MXN $2,550.00 Pag…" at bounding box center [762, 311] width 439 height 106
drag, startPoint x: 817, startPoint y: 335, endPoint x: 813, endPoint y: 335, distance: 4.7
click at [817, 335] on div "0.00" at bounding box center [886, 333] width 176 height 11
click at [807, 350] on button "Finalizar Pagos y Hacer Checkout" at bounding box center [869, 353] width 200 height 13
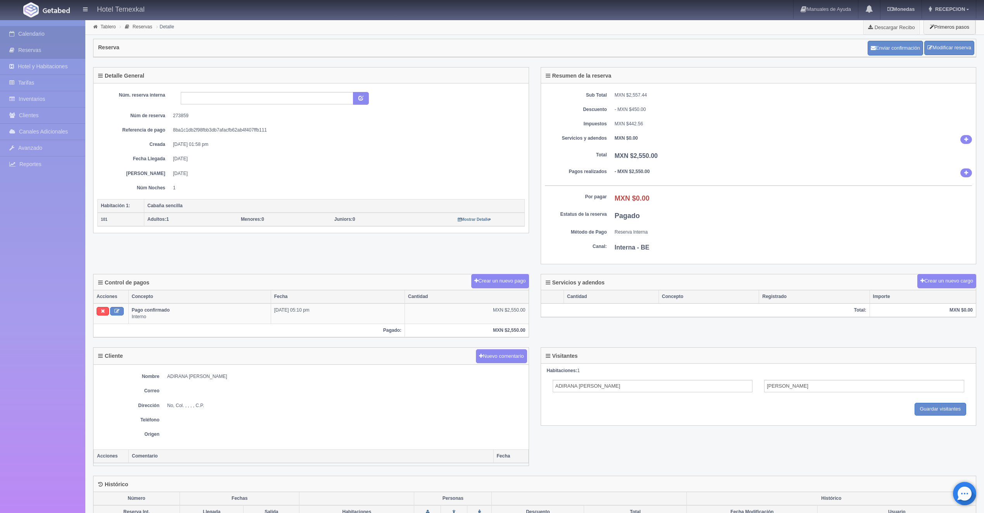
click at [39, 35] on link "Calendario" at bounding box center [42, 34] width 85 height 16
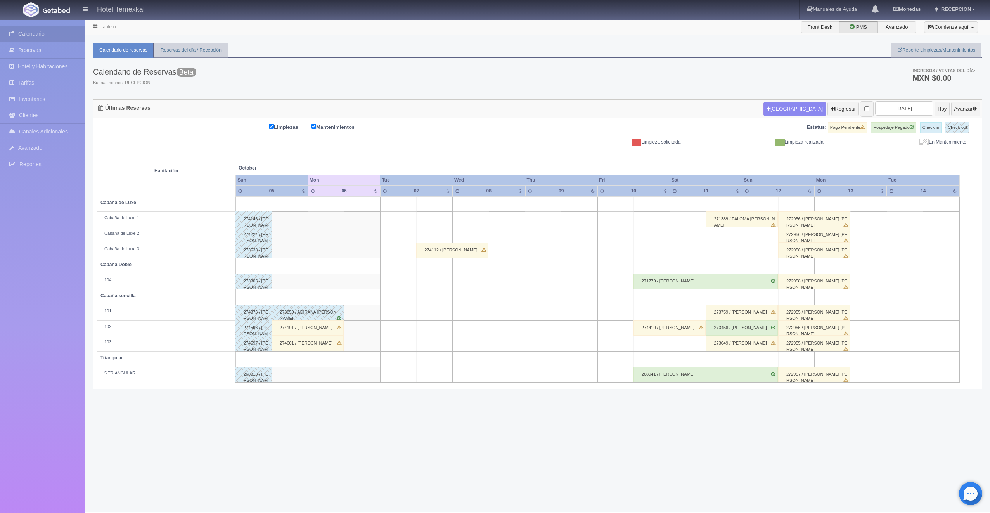
click at [304, 329] on div "274191 / ALAN MELENDRES" at bounding box center [308, 328] width 72 height 16
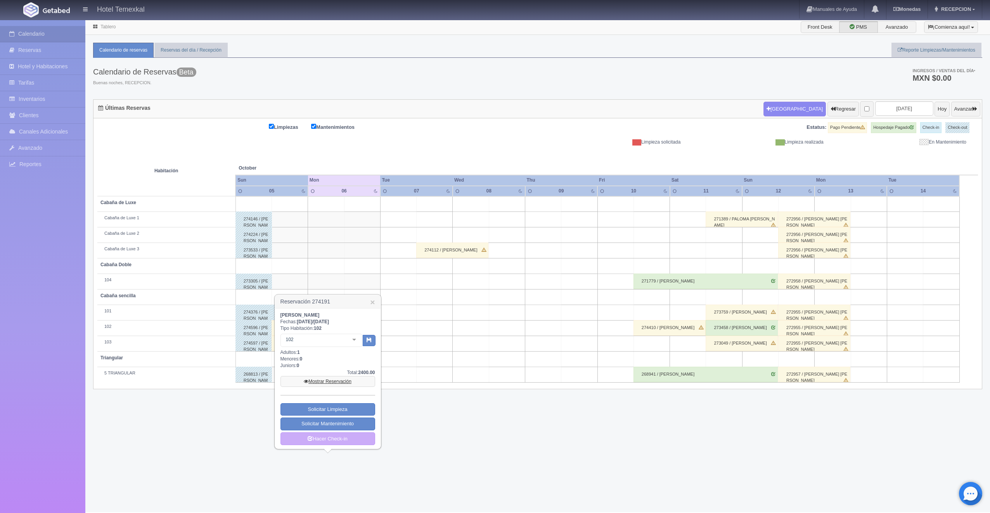
click at [334, 383] on link "Mostrar Reservación" at bounding box center [327, 381] width 95 height 11
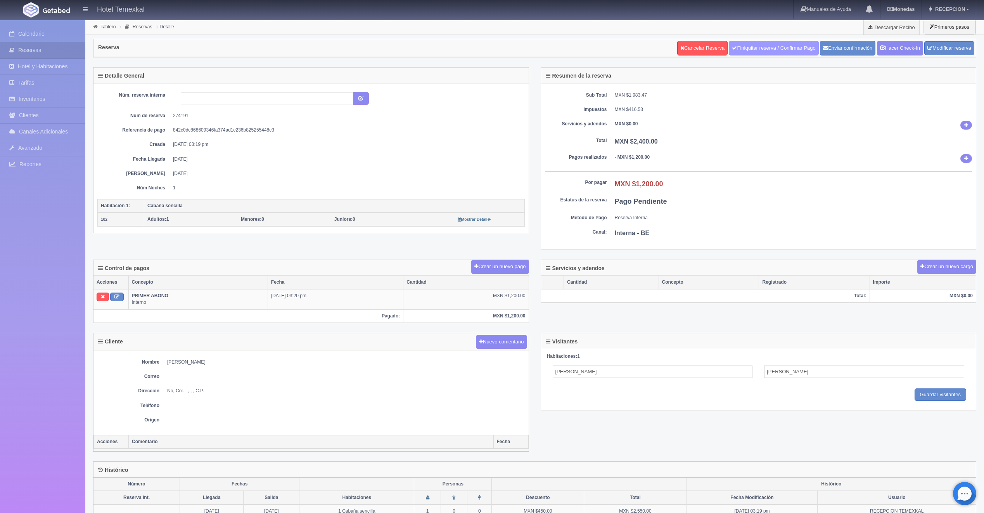
click at [807, 43] on link "Finiquitar reserva / Confirmar Pago" at bounding box center [774, 48] width 90 height 15
click at [910, 52] on link "Hacer Check-In" at bounding box center [900, 48] width 46 height 15
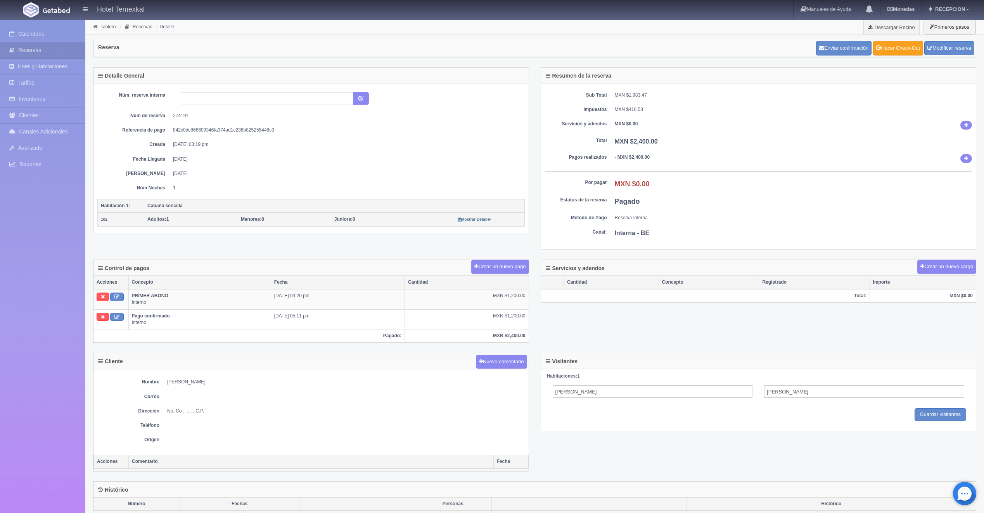
click at [889, 46] on link "Hacer Check-Out" at bounding box center [898, 48] width 50 height 15
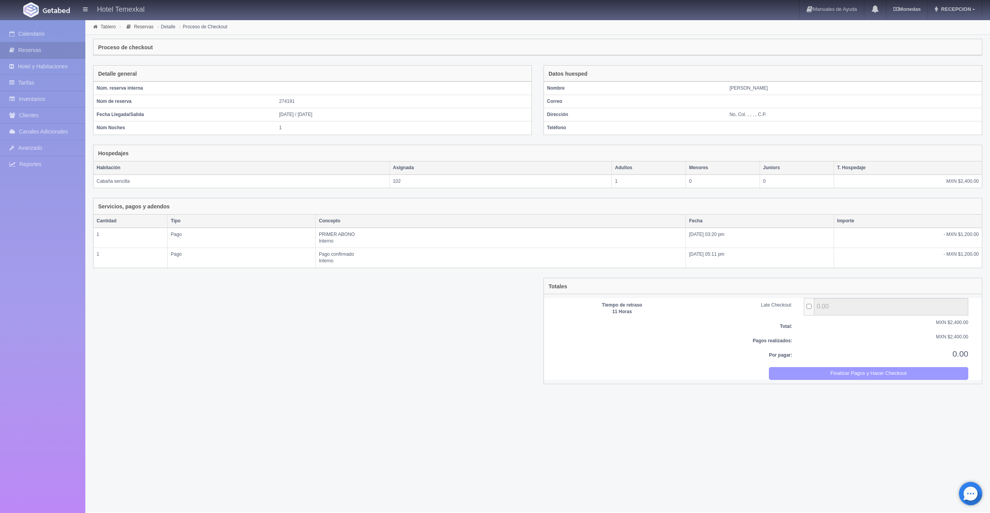
click at [844, 373] on button "Finalizar Pagos y Hacer Checkout" at bounding box center [869, 373] width 200 height 13
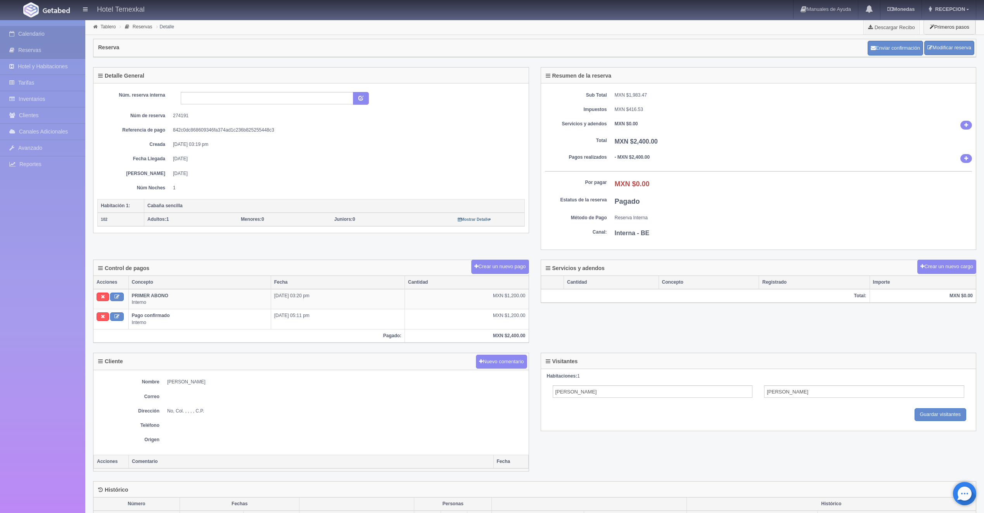
click at [19, 35] on link "Calendario" at bounding box center [42, 34] width 85 height 16
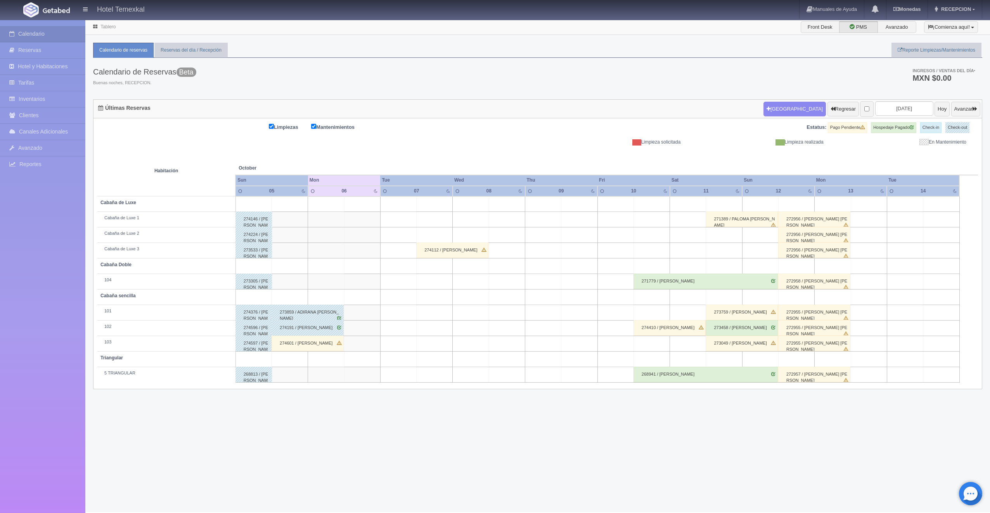
click at [305, 341] on div "274601 / ISAI PEREZ" at bounding box center [308, 344] width 72 height 16
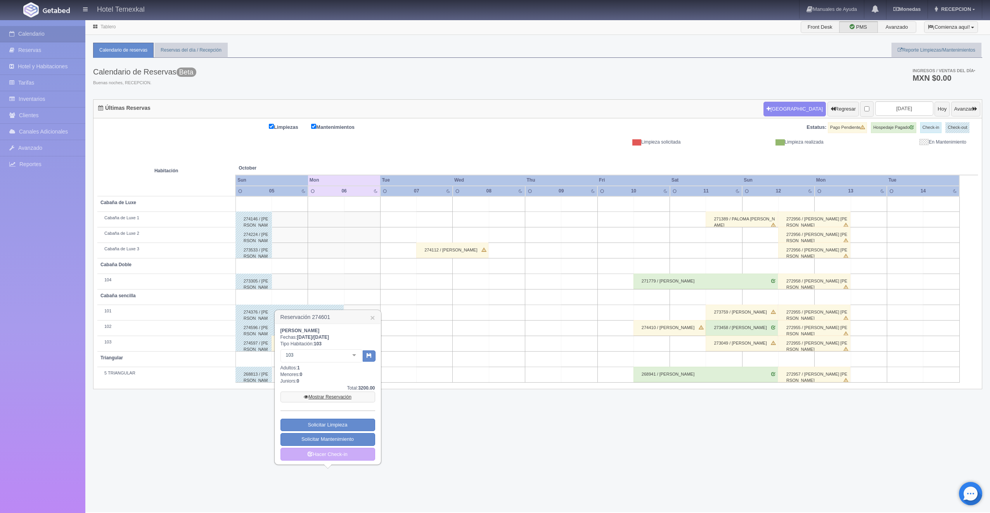
click at [331, 397] on link "Mostrar Reservación" at bounding box center [327, 396] width 95 height 11
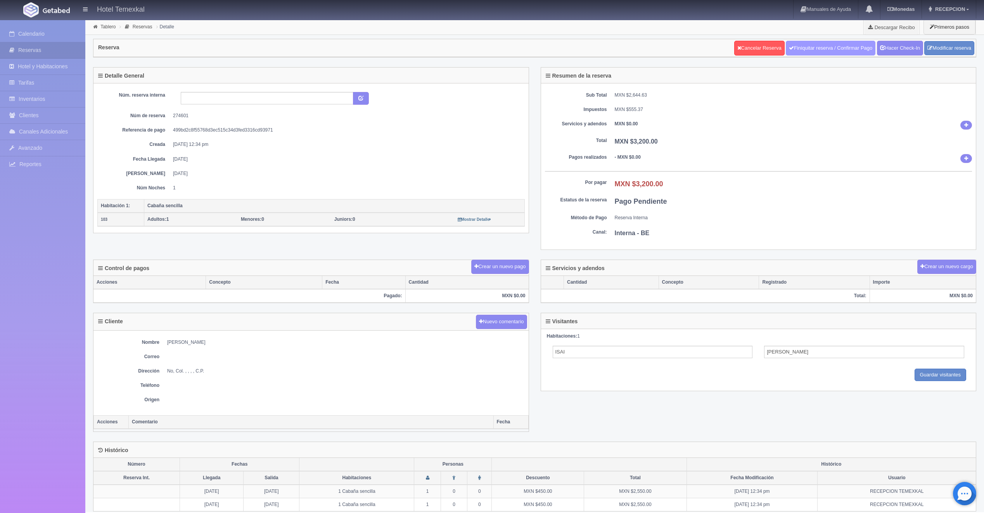
click at [798, 53] on link "Finiquitar reserva / Confirmar Pago" at bounding box center [831, 48] width 90 height 15
click at [528, 37] on div "Reserva Cancelar Reserva Finiquitar reserva / Confirmar Pago Hacer Check-In Mod…" at bounding box center [534, 51] width 895 height 32
click at [893, 44] on link "Hacer Check-In" at bounding box center [900, 48] width 46 height 15
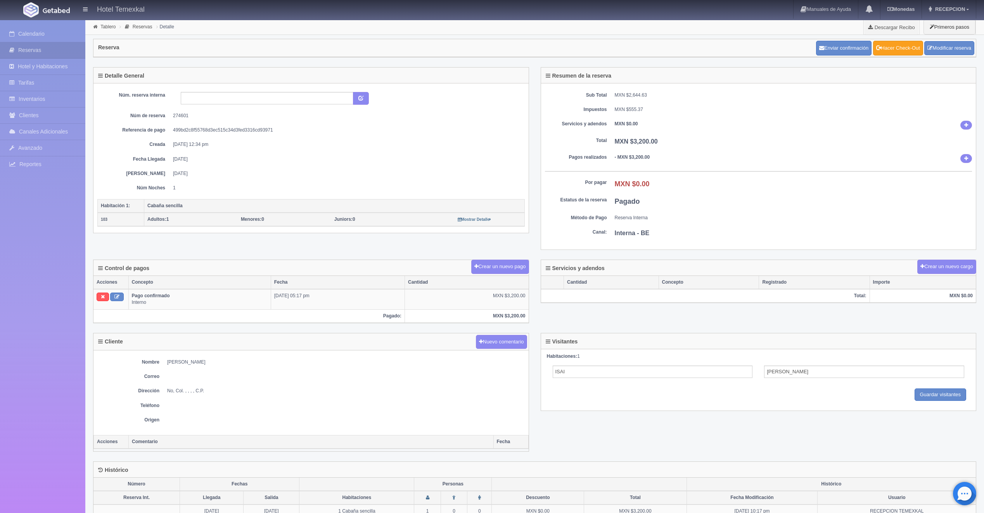
click at [895, 45] on link "Hacer Check-Out" at bounding box center [898, 48] width 50 height 15
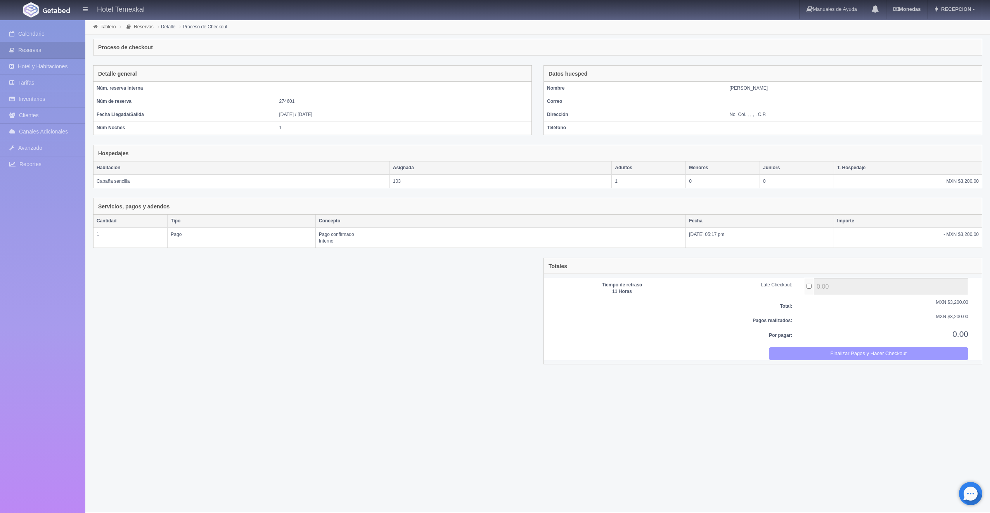
click at [906, 350] on button "Finalizar Pagos y Hacer Checkout" at bounding box center [869, 353] width 200 height 13
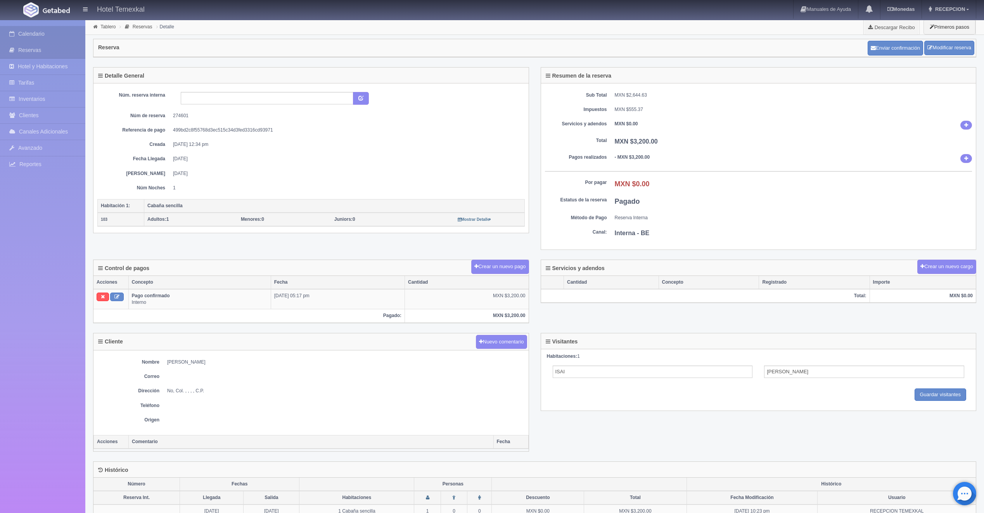
click at [17, 37] on icon at bounding box center [13, 34] width 9 height 8
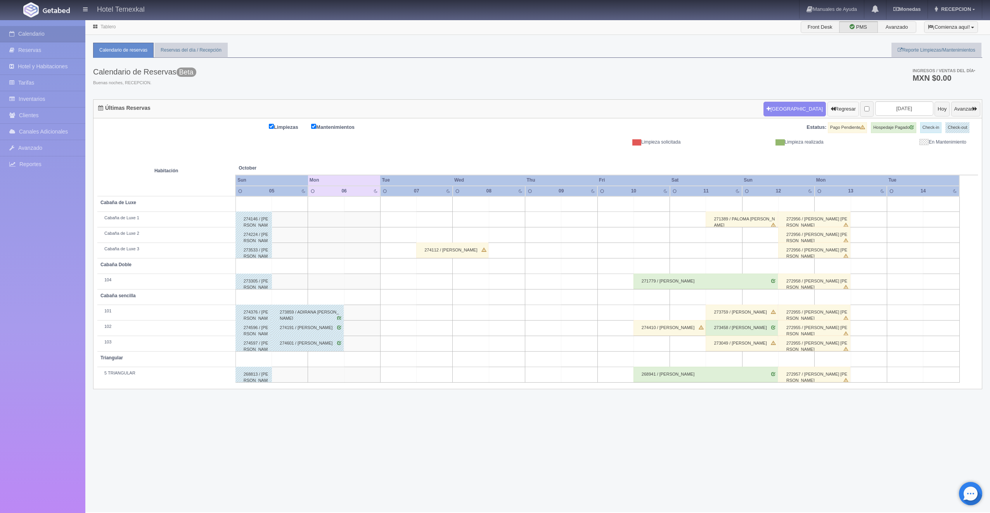
click at [835, 112] on button "Regresar" at bounding box center [842, 109] width 31 height 15
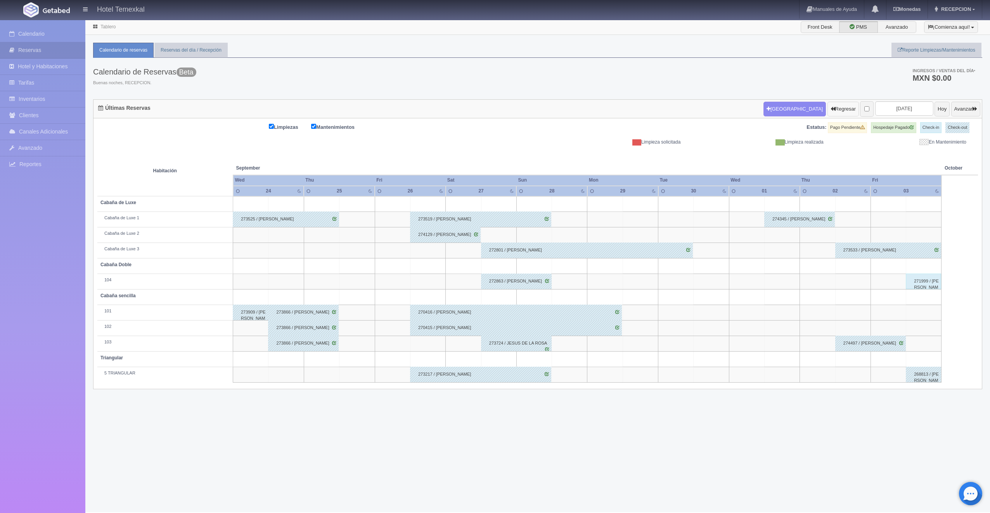
click at [827, 112] on button "Regresar" at bounding box center [842, 109] width 31 height 15
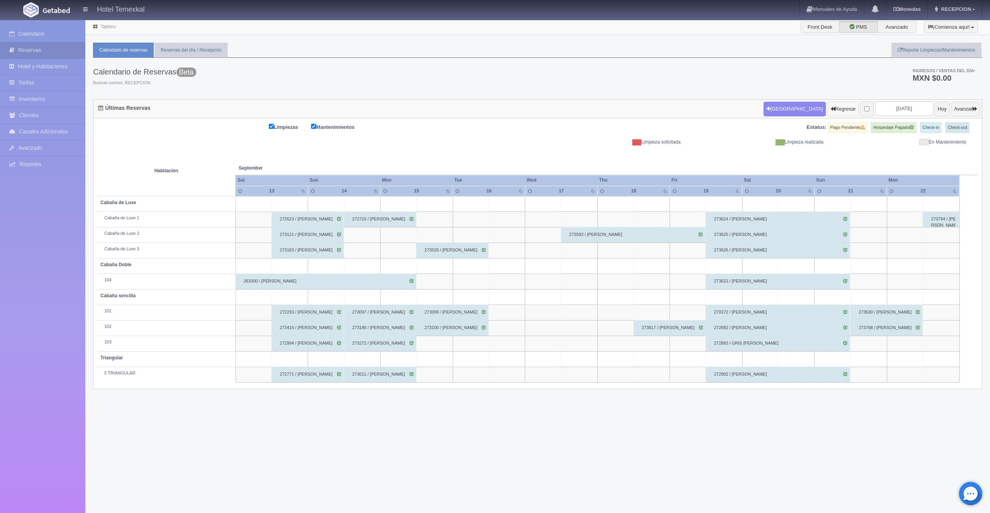
click at [831, 111] on button "Regresar" at bounding box center [842, 109] width 31 height 15
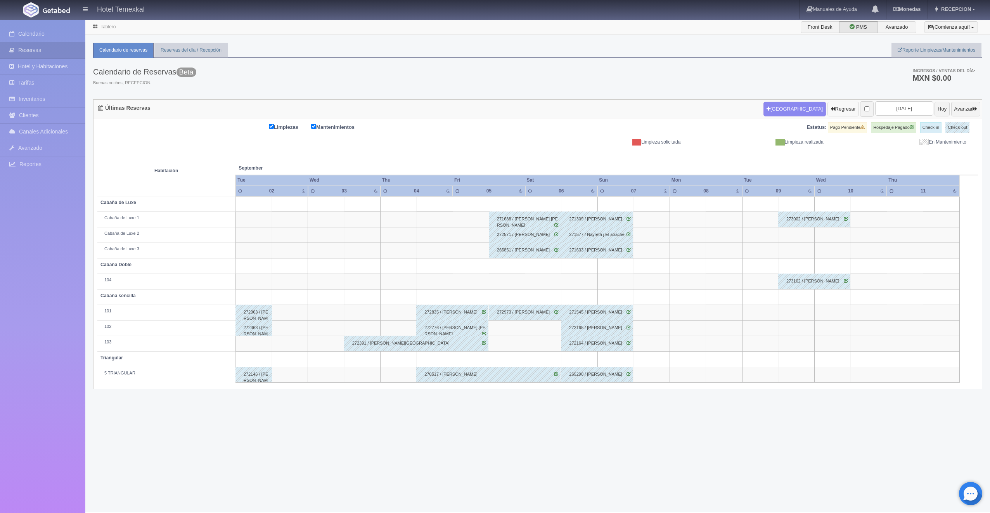
click at [827, 106] on button "Regresar" at bounding box center [842, 109] width 31 height 15
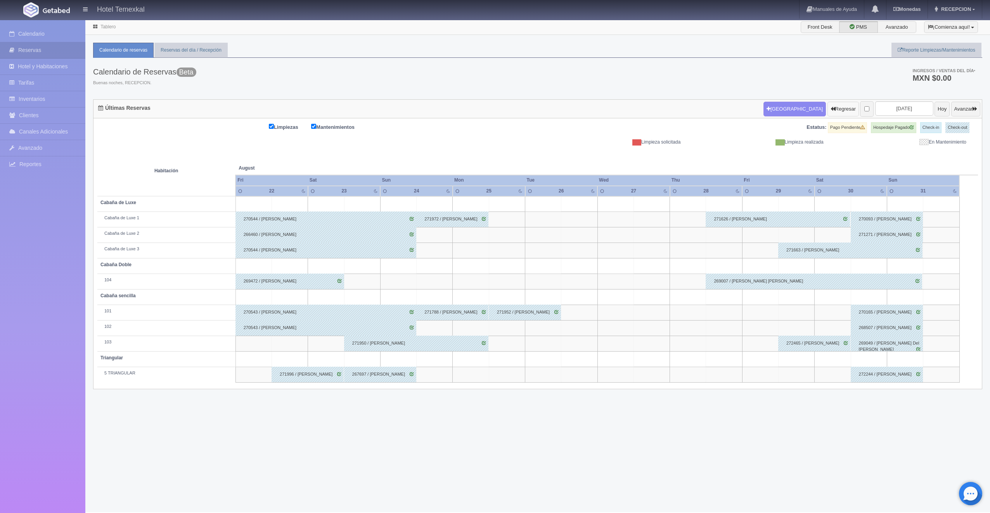
click at [827, 111] on button "Regresar" at bounding box center [842, 109] width 31 height 15
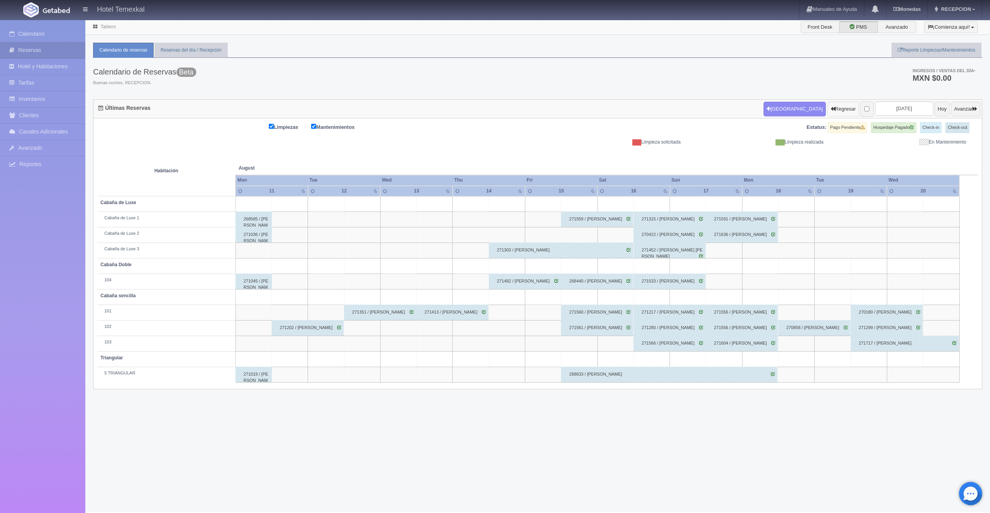
click at [827, 105] on button "Regresar" at bounding box center [842, 109] width 31 height 15
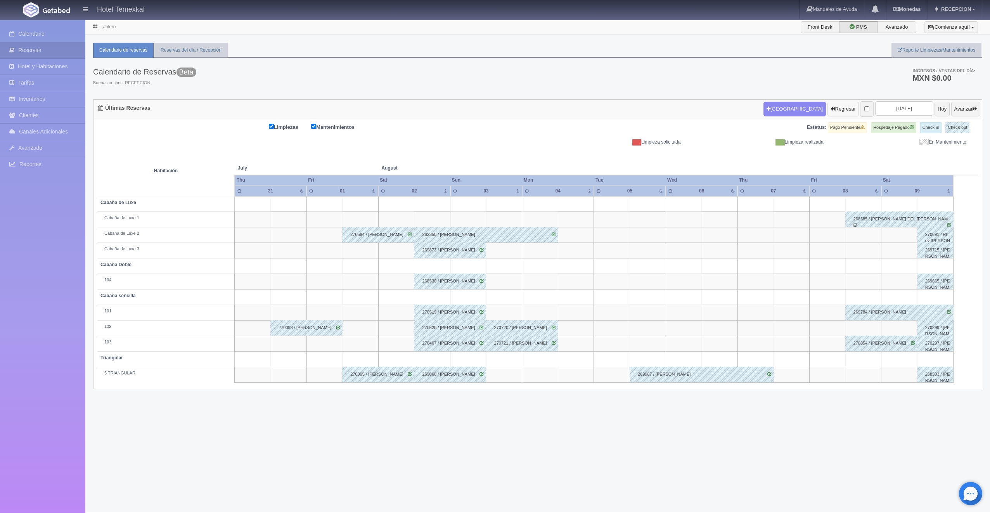
click at [827, 108] on button "Regresar" at bounding box center [842, 109] width 31 height 15
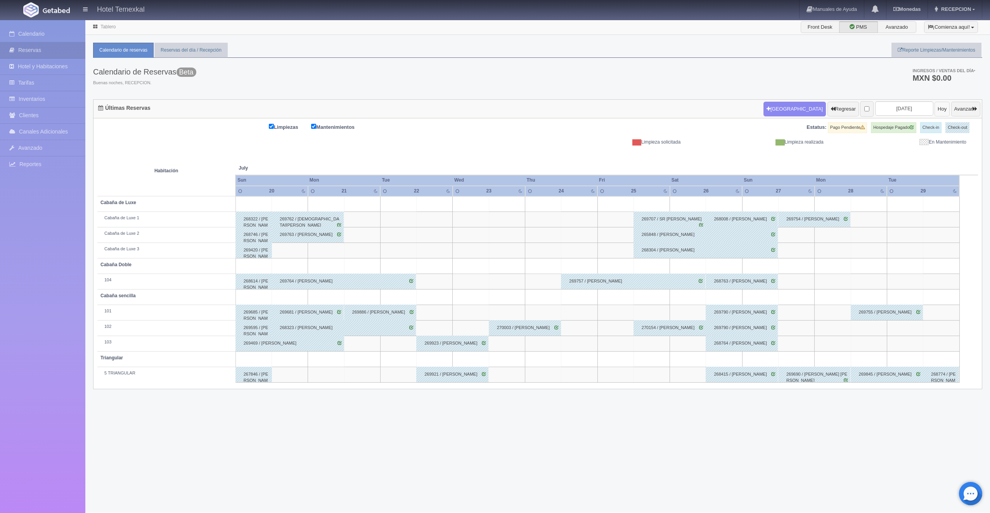
click at [934, 110] on button "Hoy" at bounding box center [941, 109] width 15 height 15
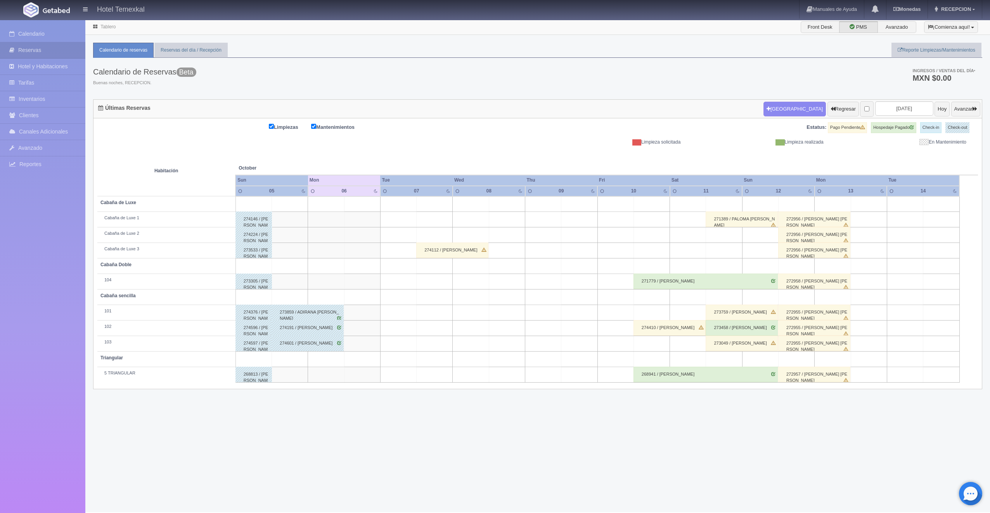
click at [252, 512] on html "Hotel Temexkal Manuales de Ayuda Actualizaciones recientes Monedas Tipo de camb…" at bounding box center [495, 256] width 990 height 513
